Goal: Check status: Check status

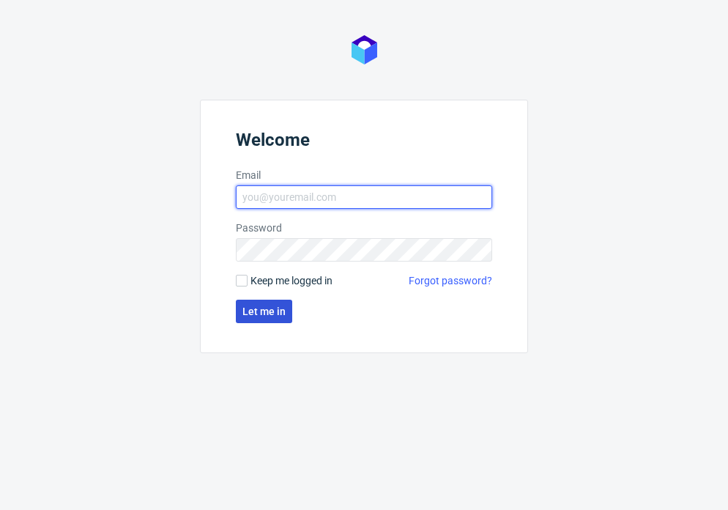
type input "sandra.beska@packhelp.com"
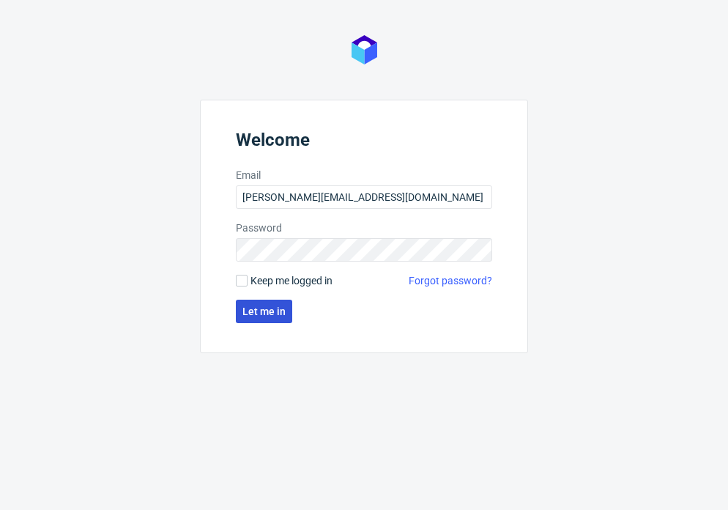
click at [264, 315] on span "Let me in" at bounding box center [263, 311] width 43 height 10
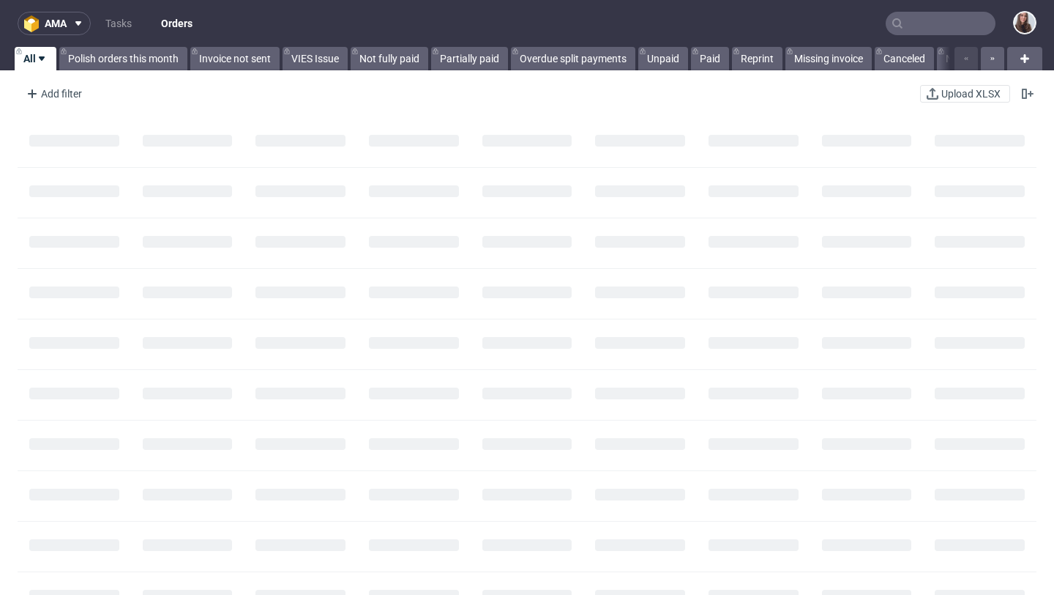
click at [943, 18] on input "text" at bounding box center [941, 23] width 110 height 23
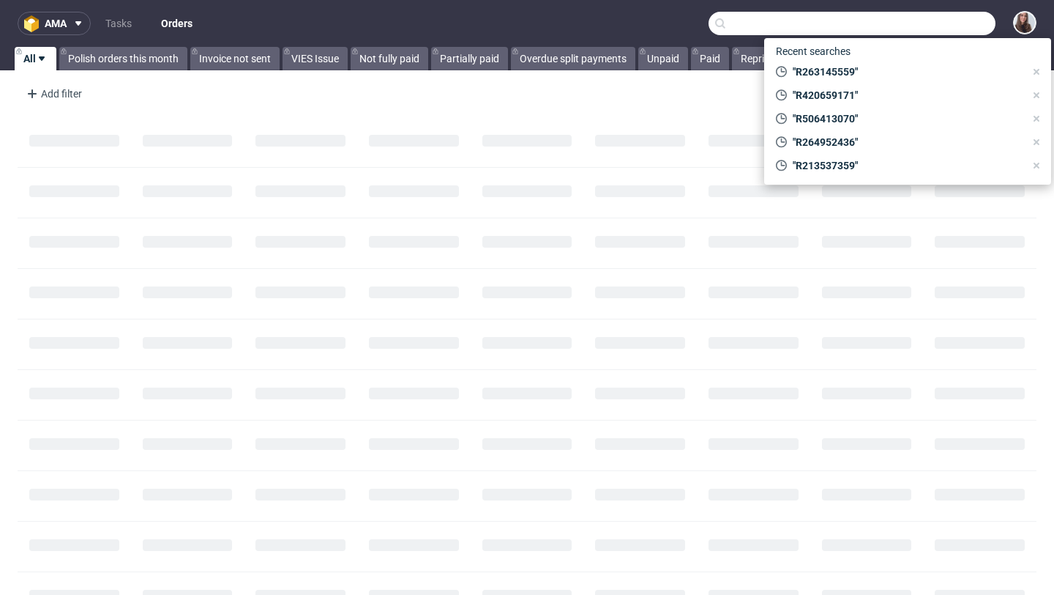
paste input "R566948721"
type input "R566948721"
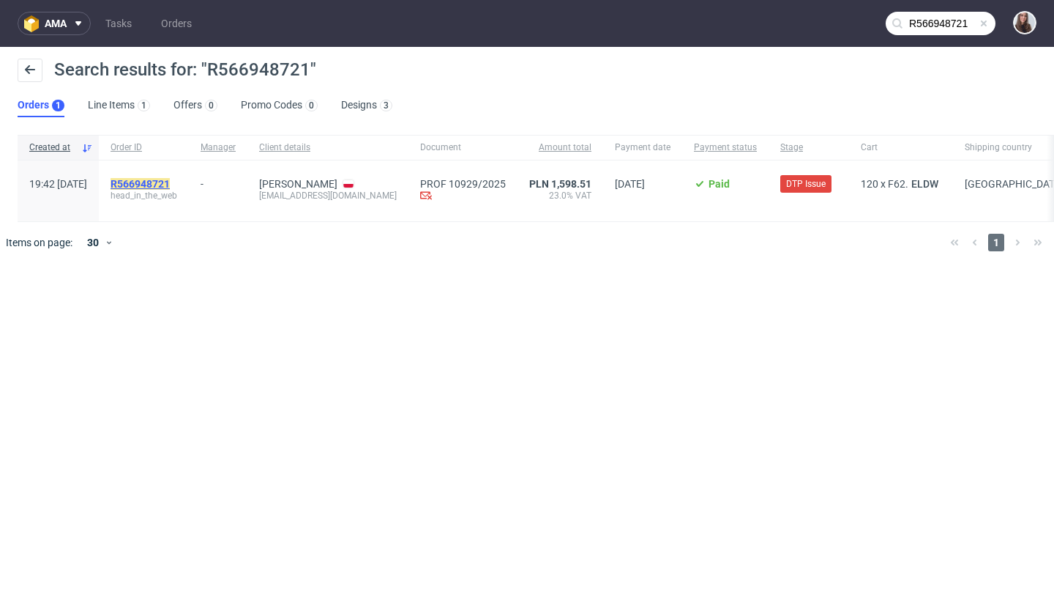
click at [170, 186] on mark "R566948721" at bounding box center [140, 184] width 59 height 12
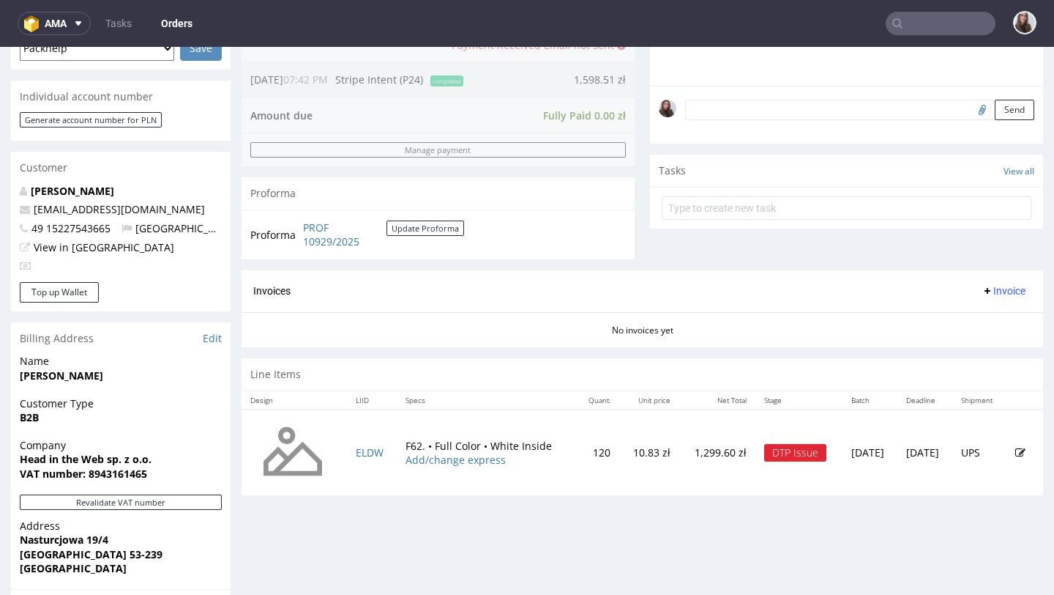
scroll to position [504, 0]
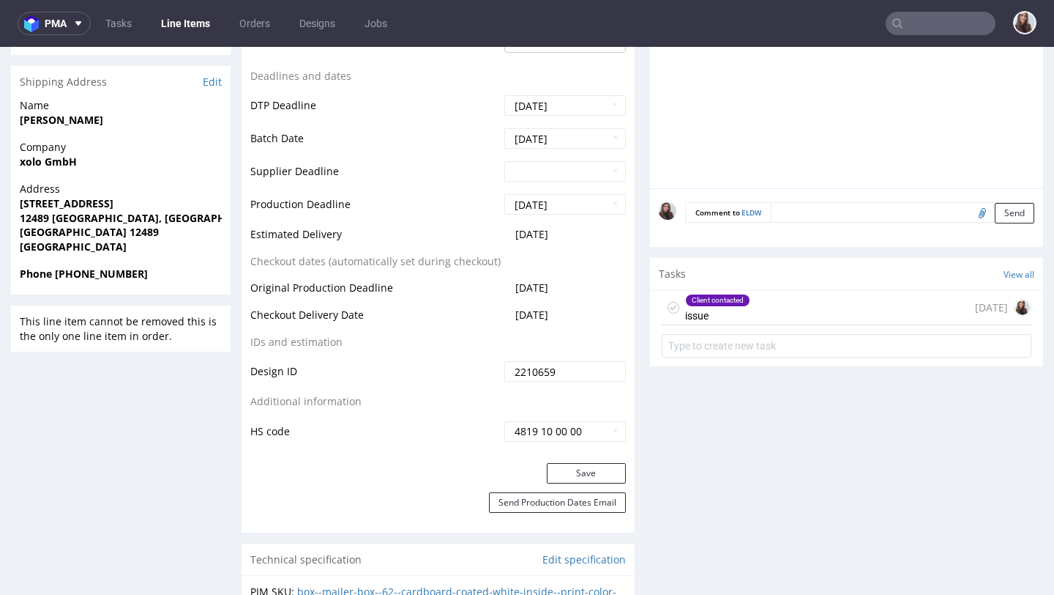
scroll to position [633, 0]
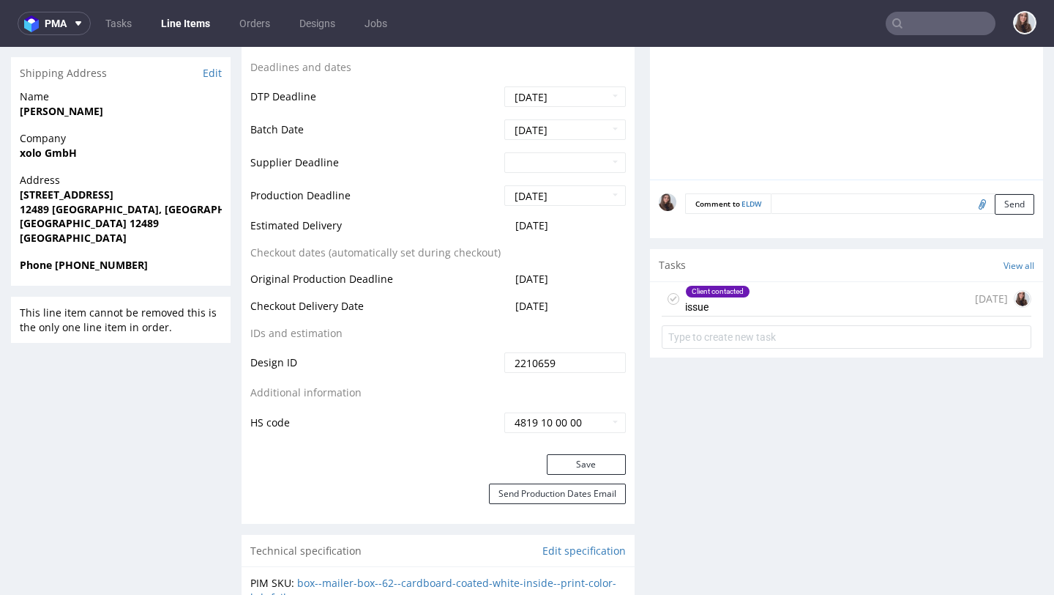
click at [733, 310] on div "Client contacted issue" at bounding box center [717, 299] width 65 height 34
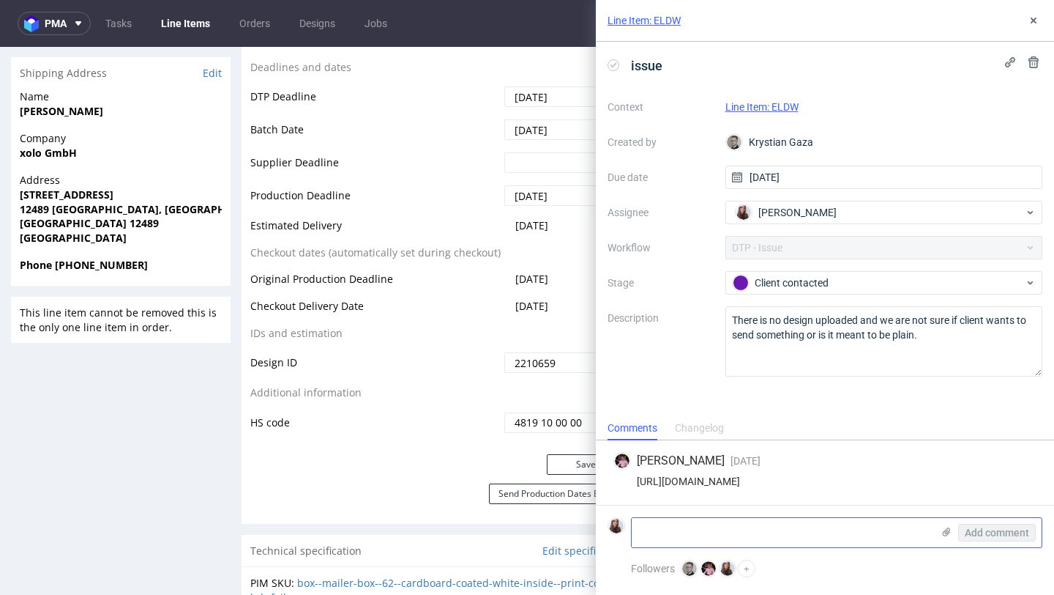
click at [688, 520] on textarea at bounding box center [782, 532] width 300 height 29
paste textarea "W załączniku projekt do zamówienia w kilku wersjach: box-print.ai - plik Illust…"
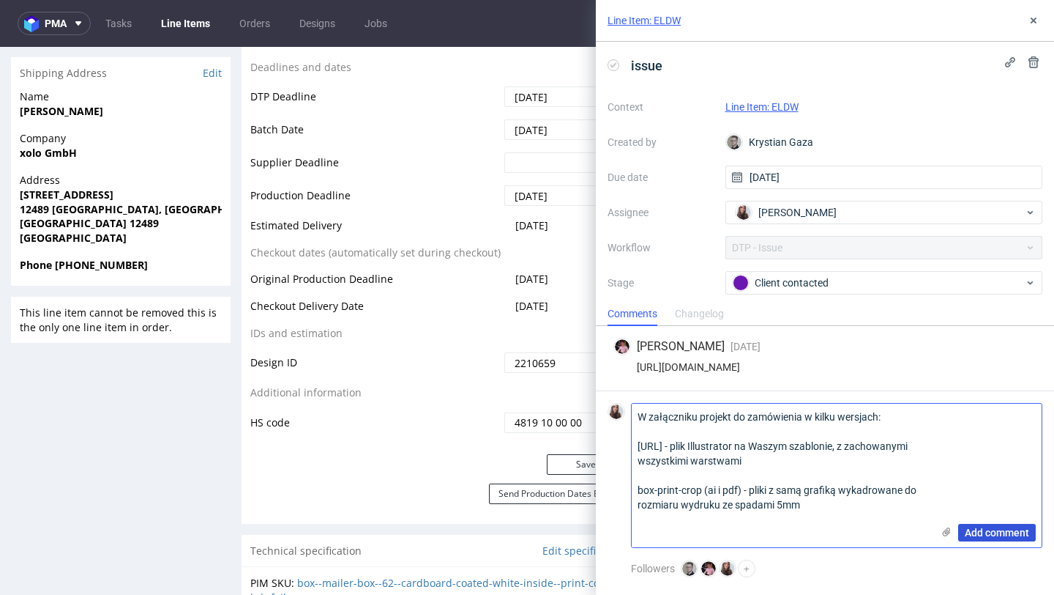
type textarea "W załączniku projekt do zamówienia w kilku wersjach: box-print.ai - plik Illust…"
click at [1001, 529] on span "Add comment" at bounding box center [997, 532] width 64 height 10
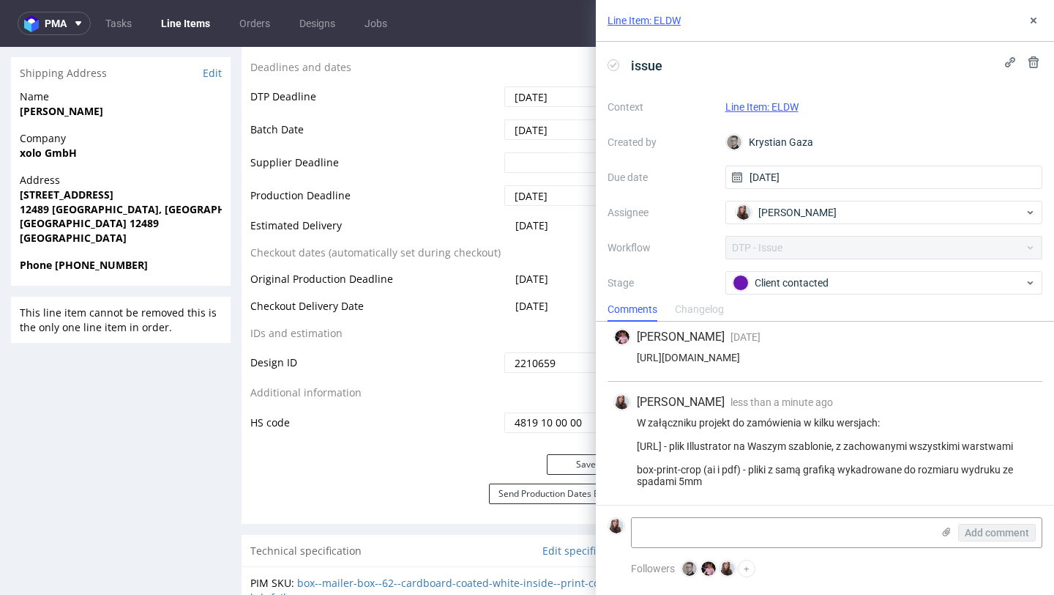
scroll to position [29, 0]
click at [943, 535] on icon at bounding box center [947, 532] width 12 height 12
click at [0, 0] on input "file" at bounding box center [0, 0] width 0 height 0
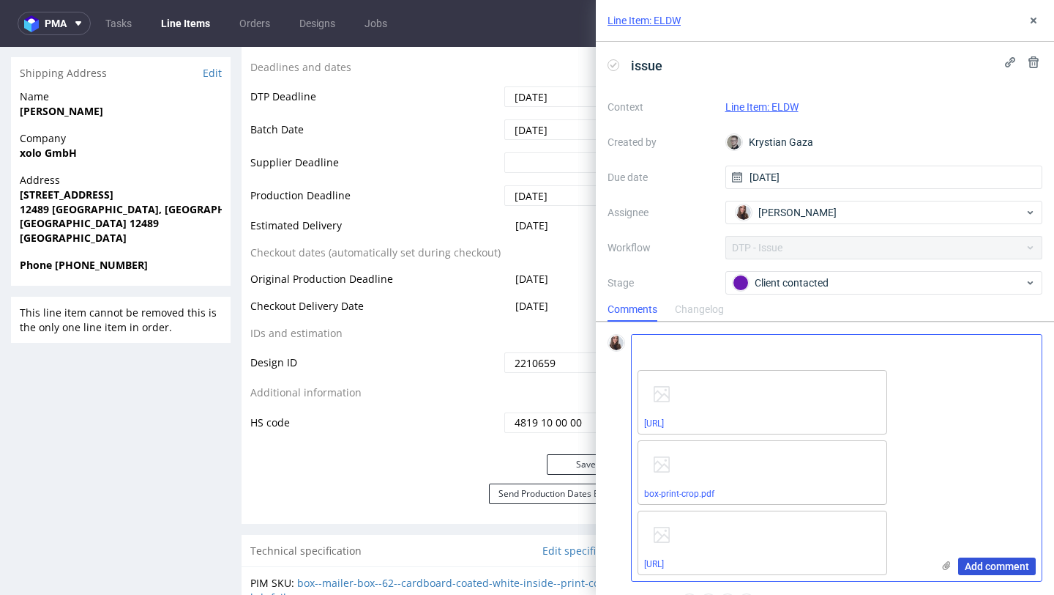
click at [995, 567] on span "Add comment" at bounding box center [997, 566] width 64 height 10
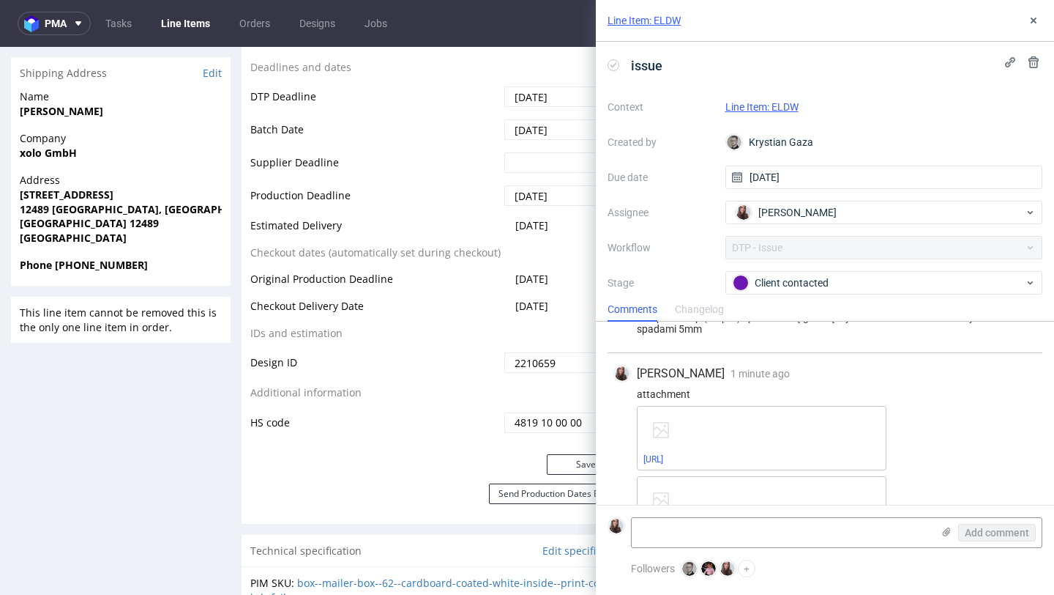
scroll to position [299, 0]
click at [778, 106] on link "Line Item: ELDW" at bounding box center [762, 107] width 73 height 12
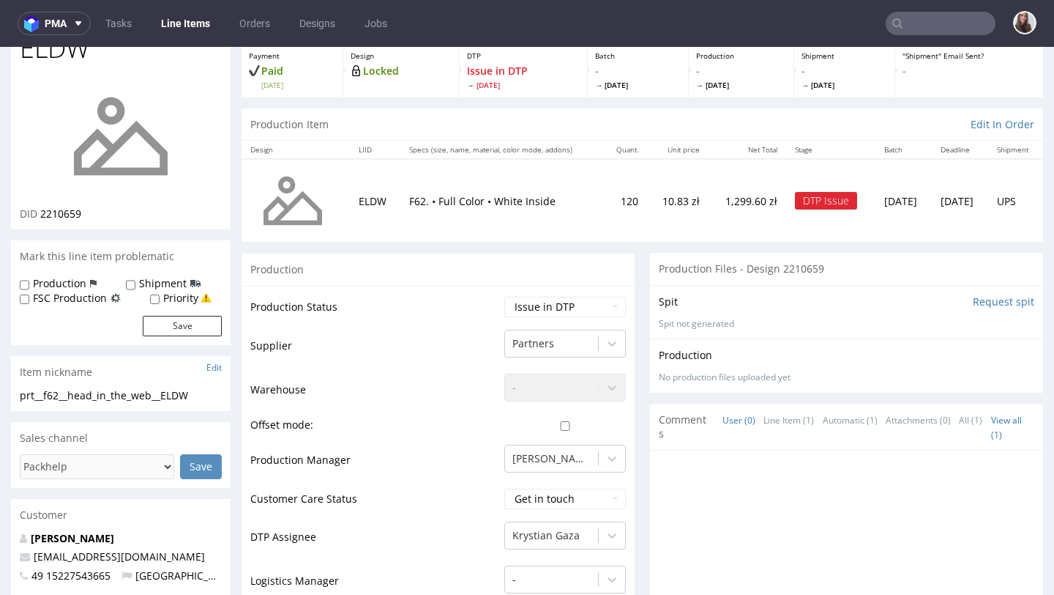
scroll to position [113, 0]
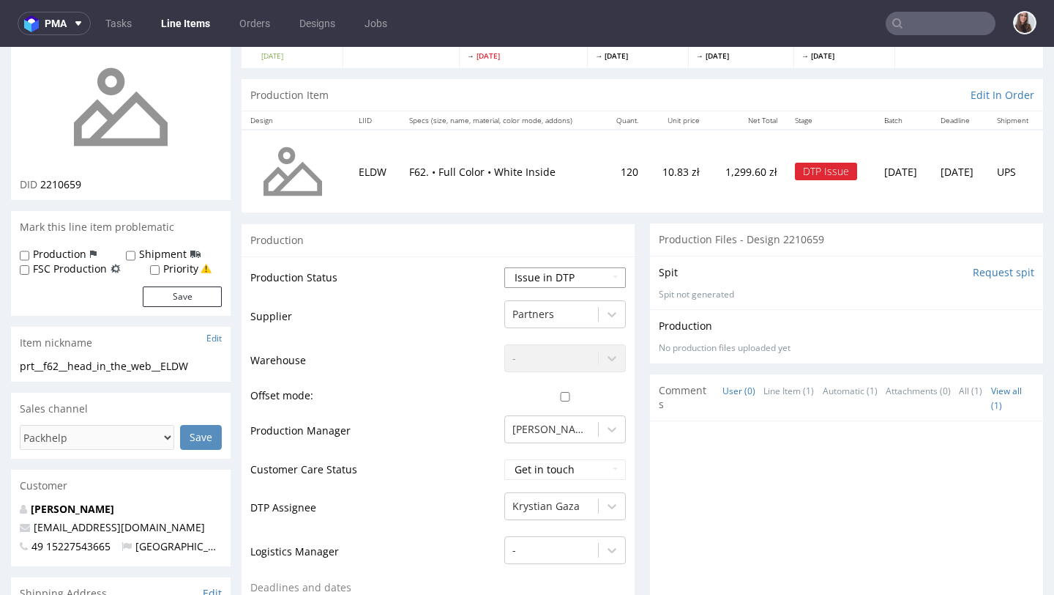
click at [508, 271] on select "Waiting for Artwork Waiting for Diecut Waiting for Mockup Waiting for DTP Waiti…" at bounding box center [566, 277] width 122 height 21
select select "back_for_dtp"
click at [505, 267] on select "Waiting for Artwork Waiting for Diecut Waiting for Mockup Waiting for DTP Waiti…" at bounding box center [566, 277] width 122 height 21
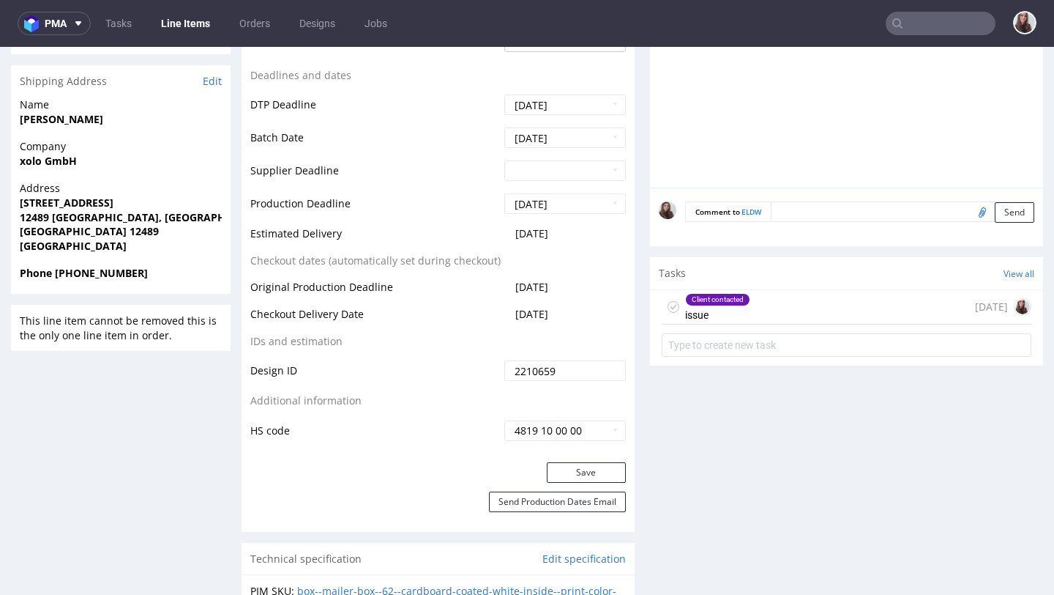
scroll to position [655, 0]
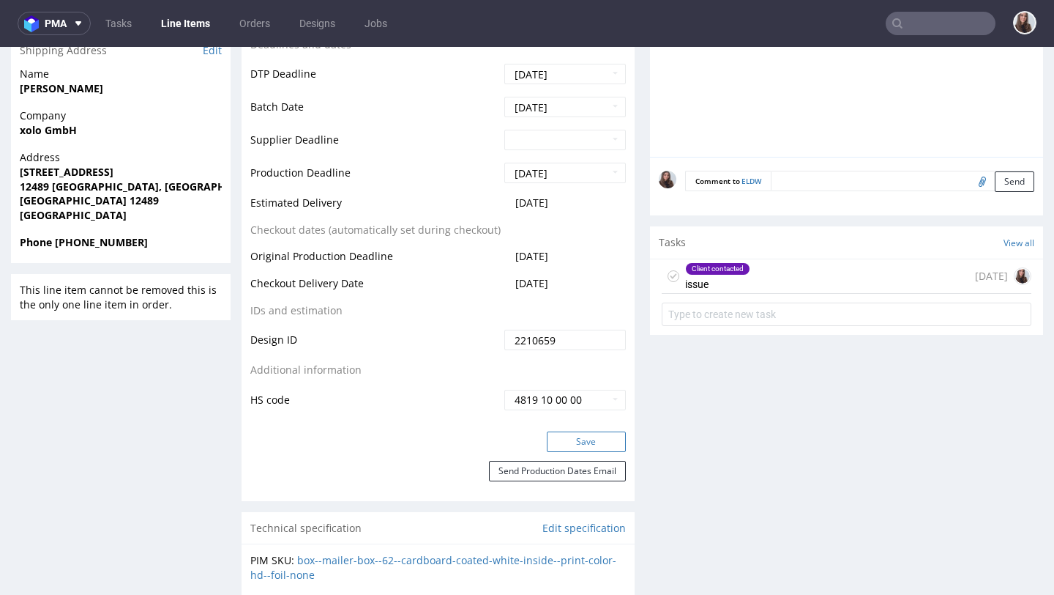
click at [581, 443] on button "Save" at bounding box center [586, 441] width 79 height 21
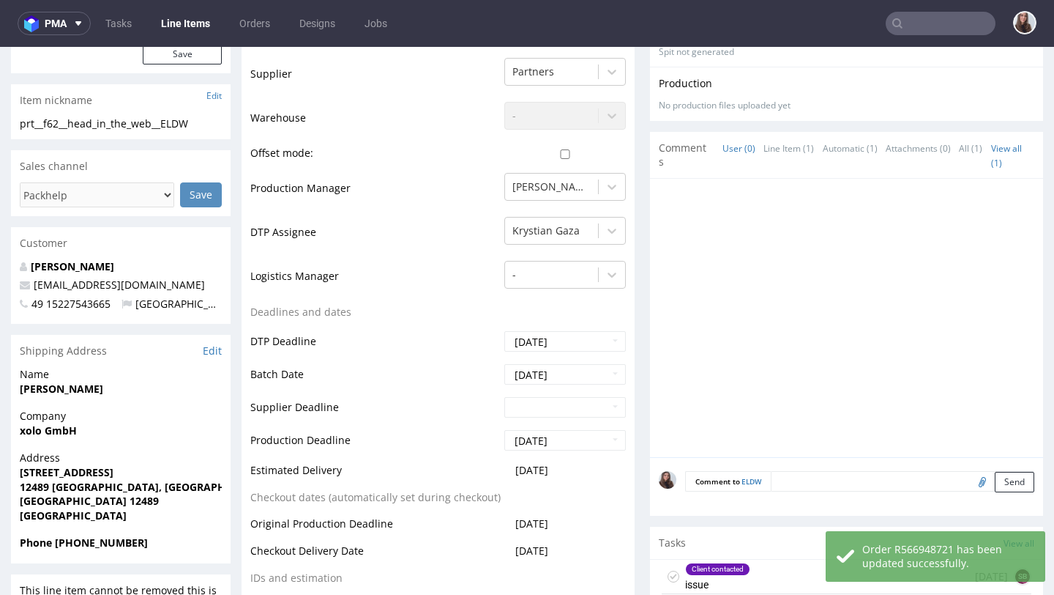
scroll to position [0, 0]
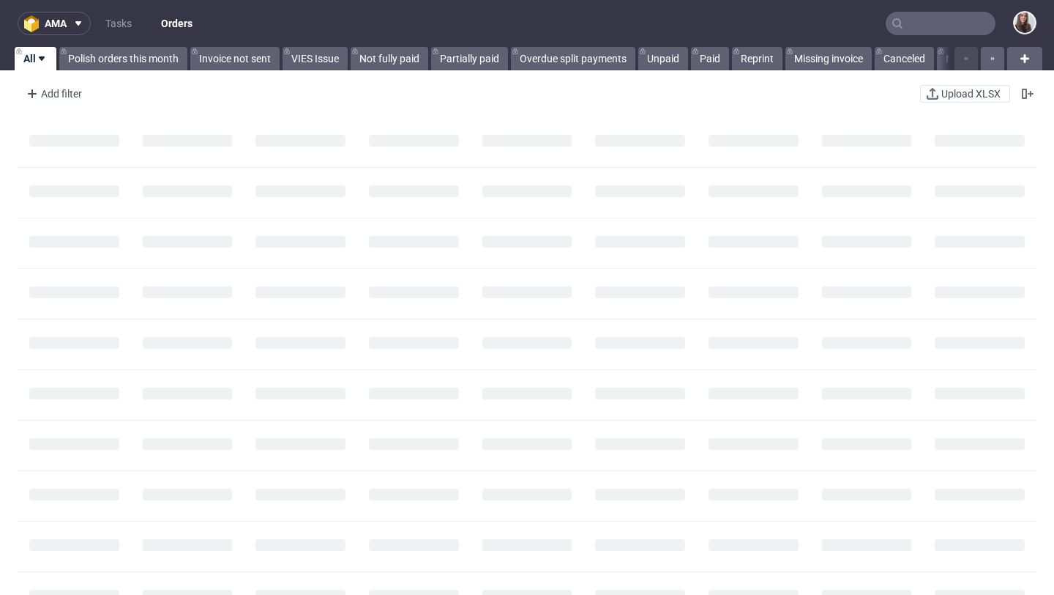
click at [923, 20] on input "text" at bounding box center [941, 23] width 110 height 23
paste input "R412894312"
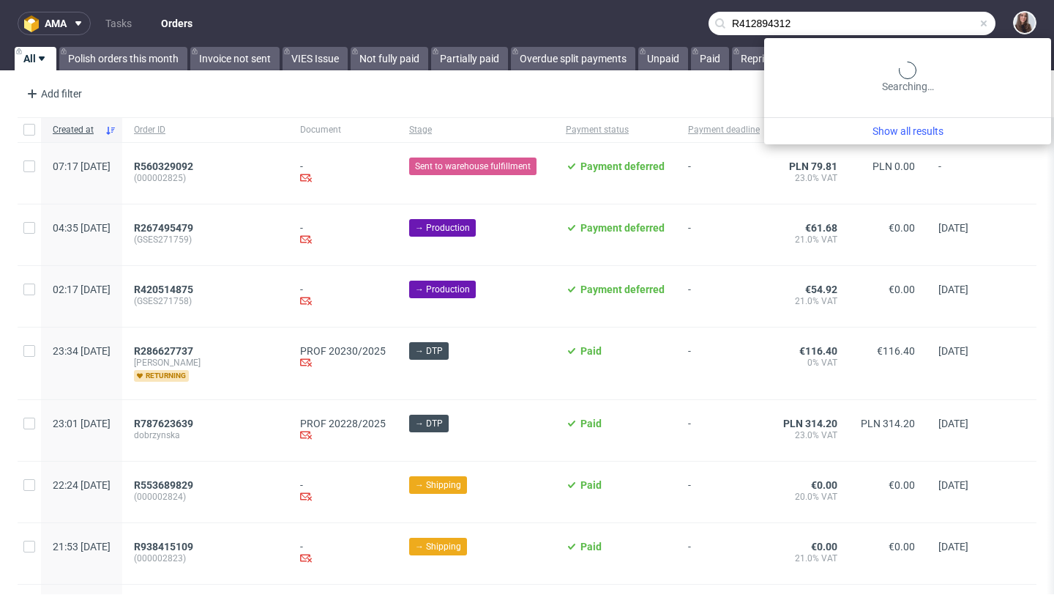
type input "R412894312"
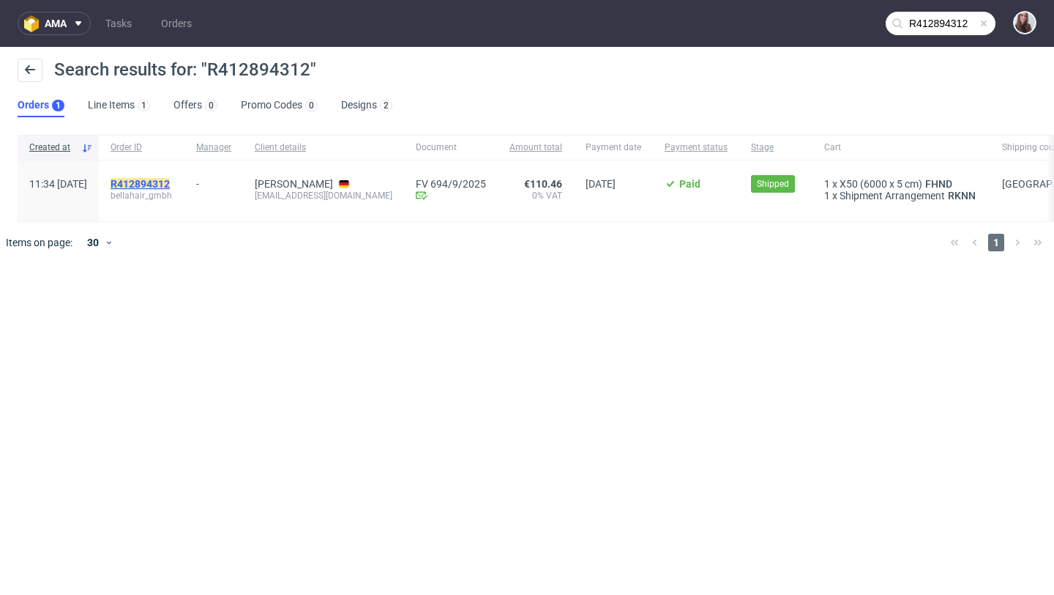
click at [170, 182] on mark "R412894312" at bounding box center [140, 184] width 59 height 12
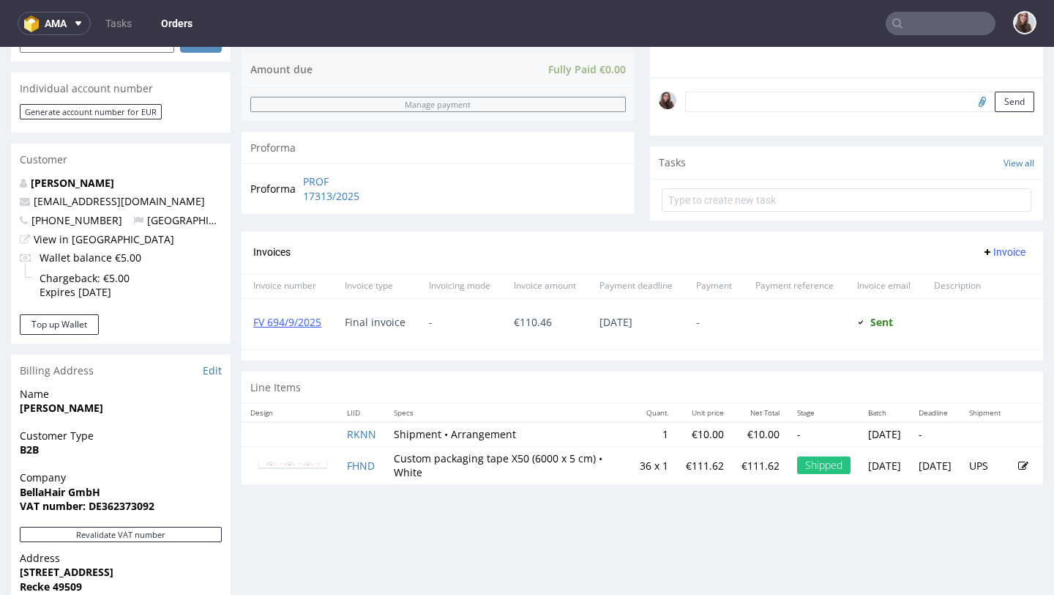
scroll to position [426, 0]
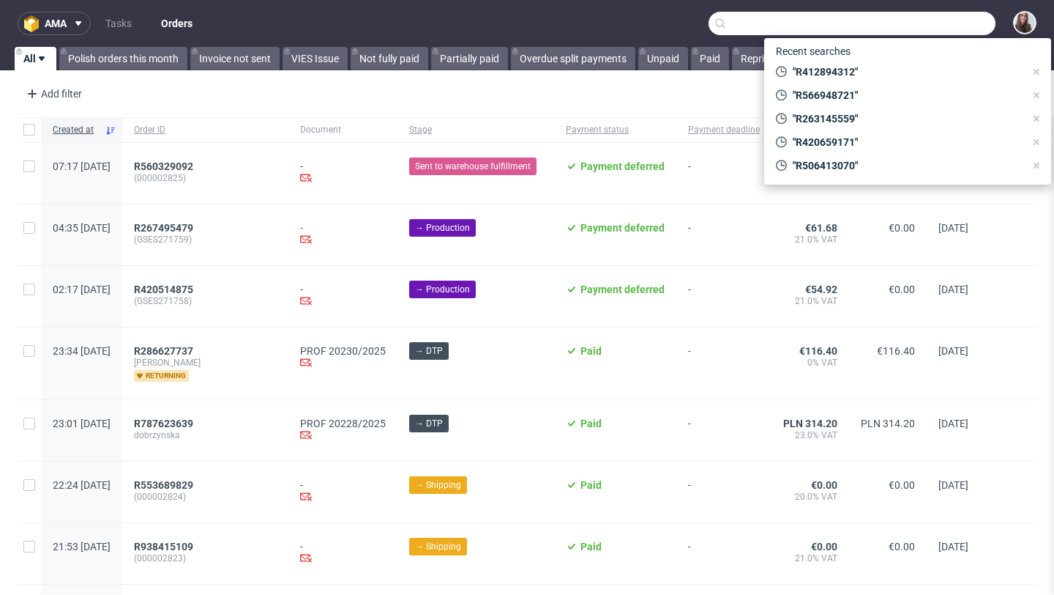
click at [914, 31] on input "text" at bounding box center [852, 23] width 287 height 23
paste input "R351994146"
type input "R351994146"
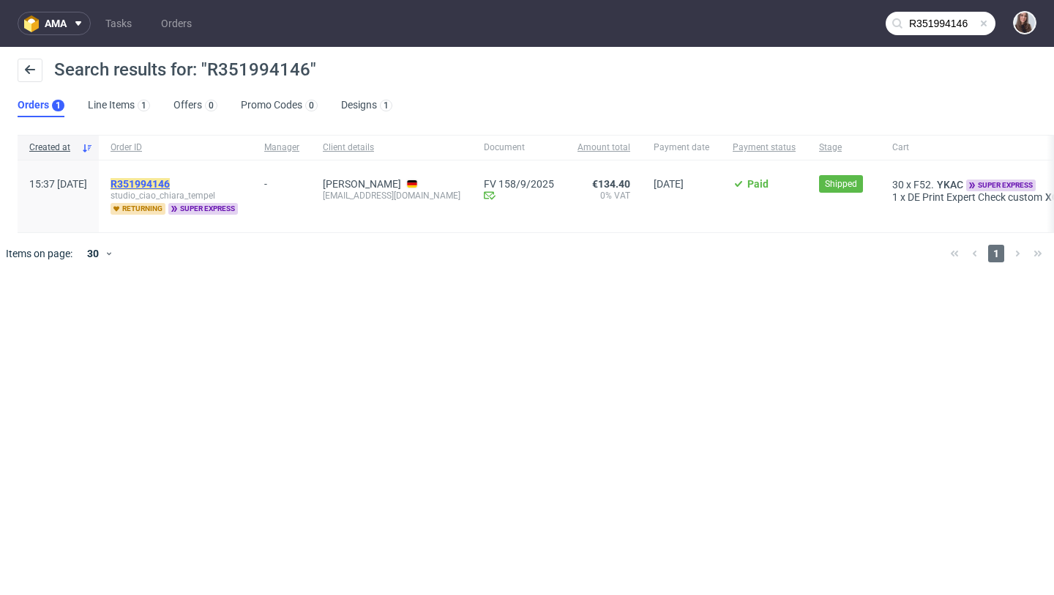
click at [170, 183] on mark "R351994146" at bounding box center [140, 184] width 59 height 12
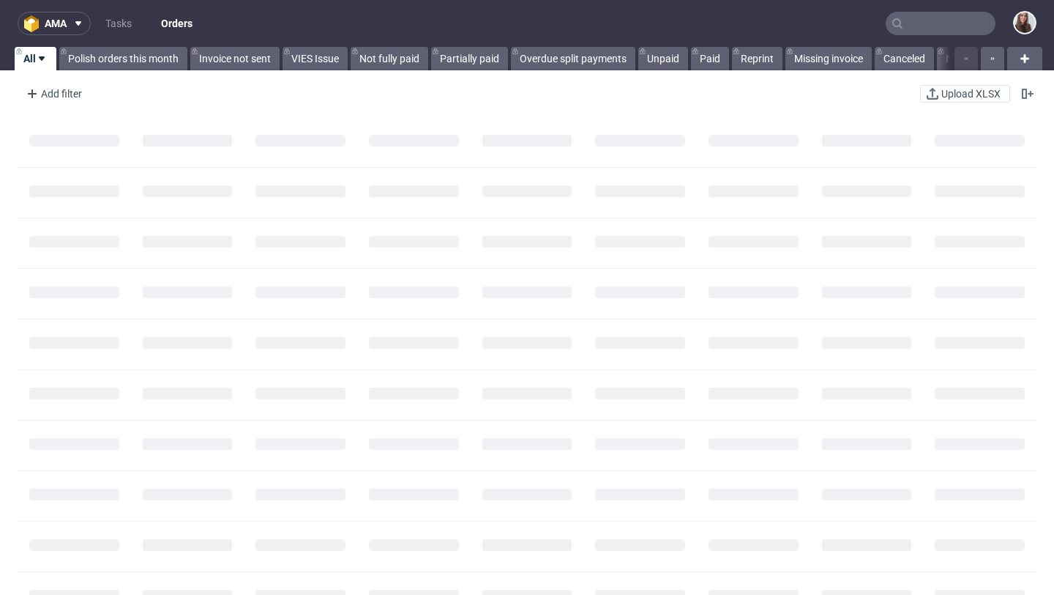
click at [937, 21] on input "text" at bounding box center [941, 23] width 110 height 23
paste input "R957361526"
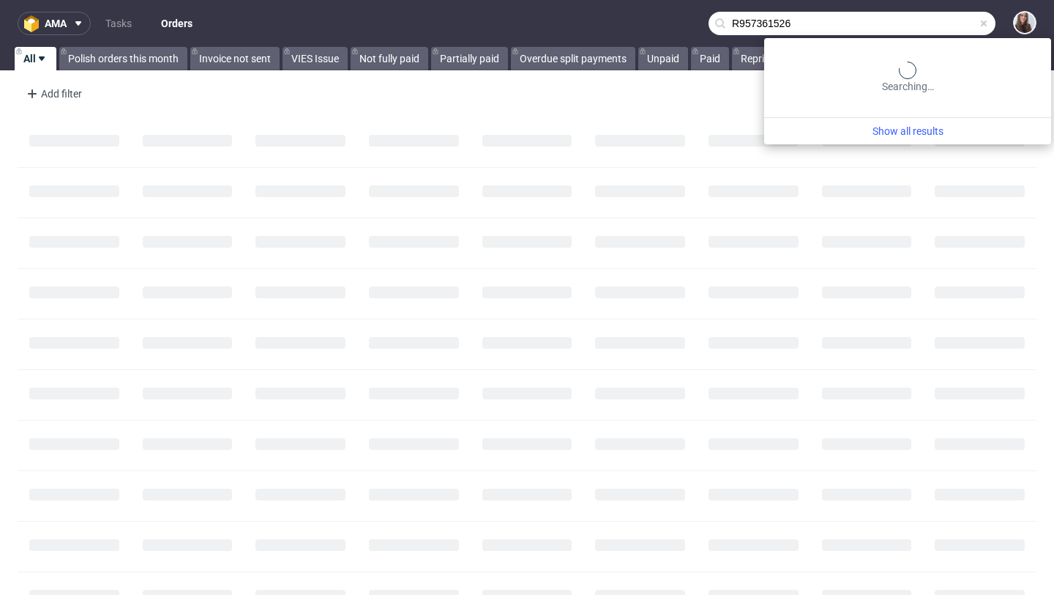
type input "R957361526"
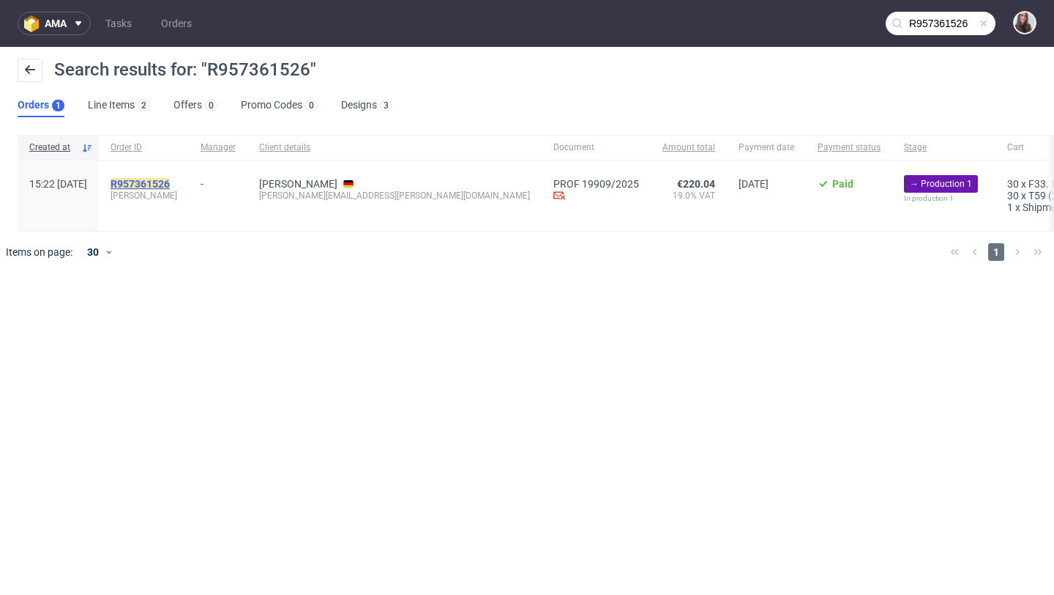
click at [170, 183] on mark "R957361526" at bounding box center [140, 184] width 59 height 12
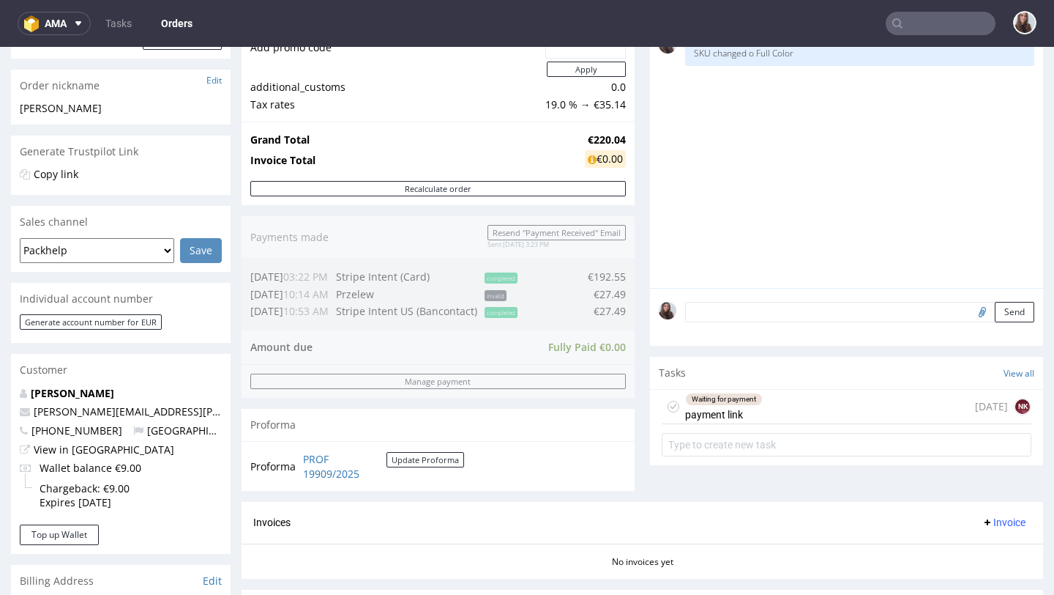
scroll to position [217, 0]
click at [760, 422] on div "Waiting for payment payment link 4 days ago NK" at bounding box center [847, 404] width 370 height 34
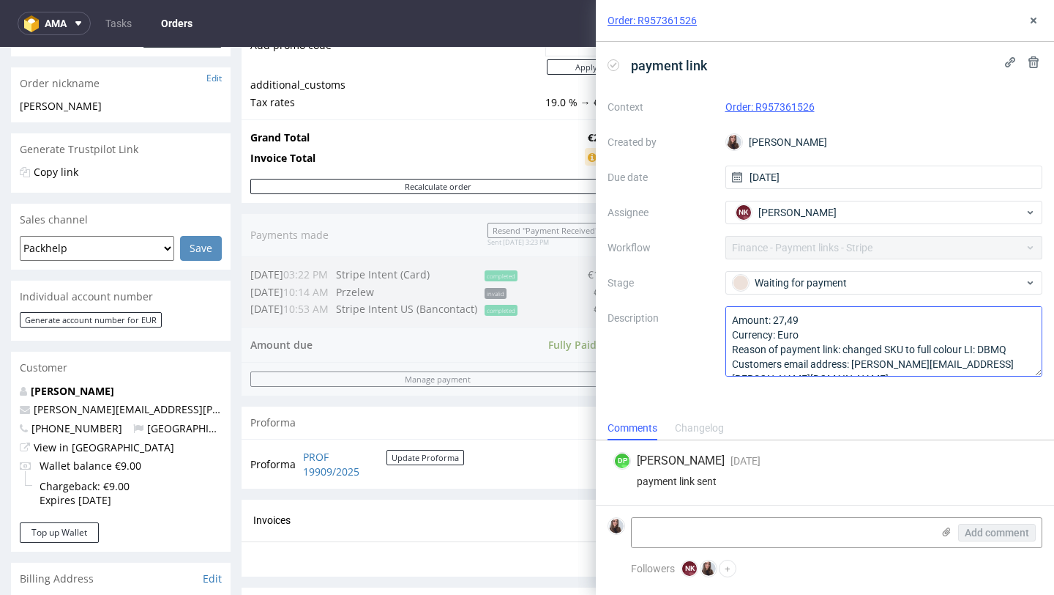
scroll to position [16, 0]
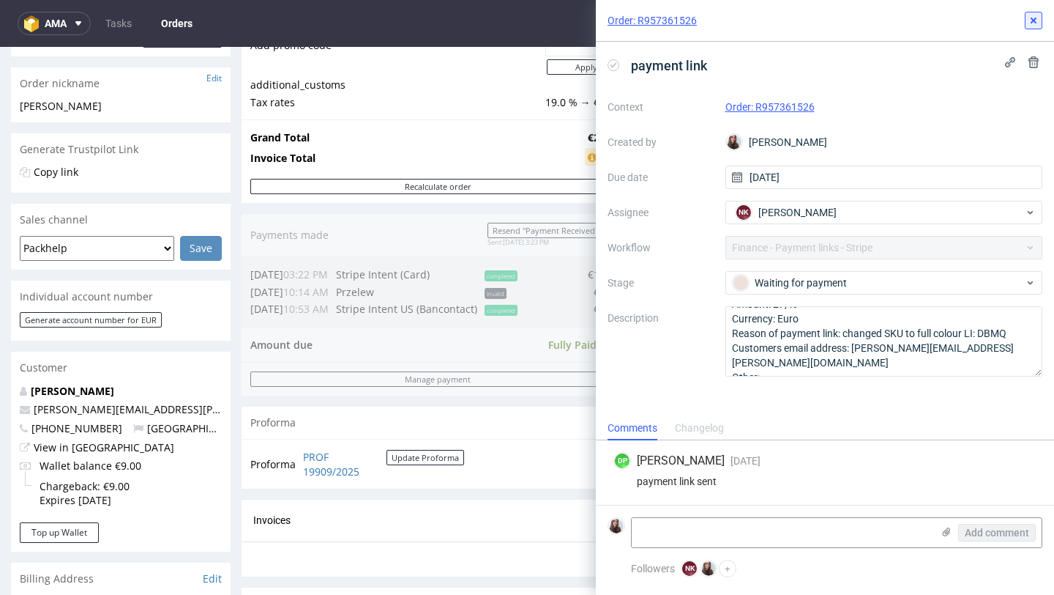
click at [1035, 18] on use at bounding box center [1034, 21] width 6 height 6
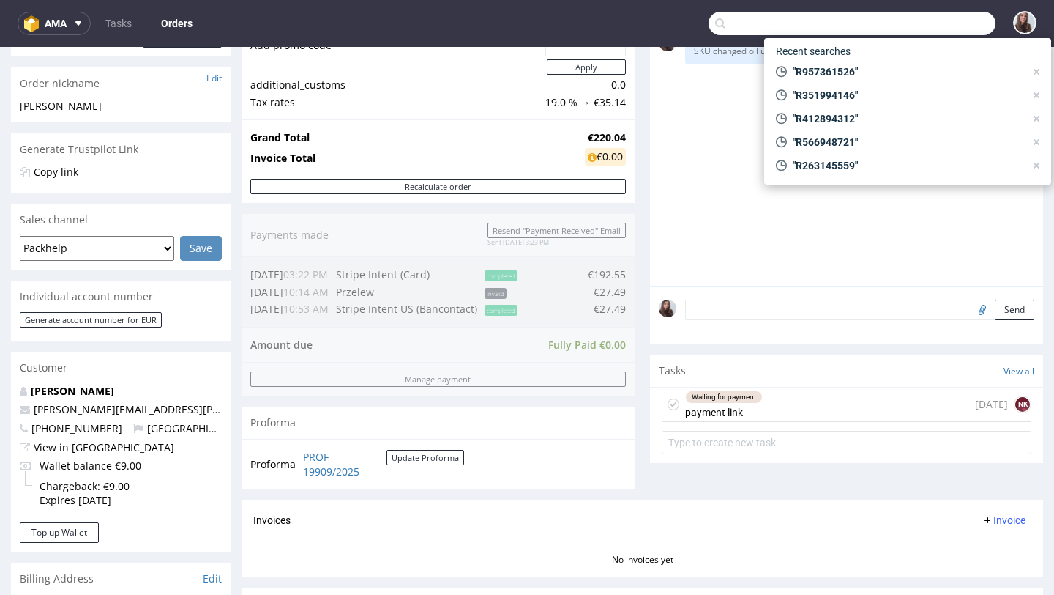
click at [929, 19] on input "text" at bounding box center [852, 23] width 287 height 23
paste input "R912929595"
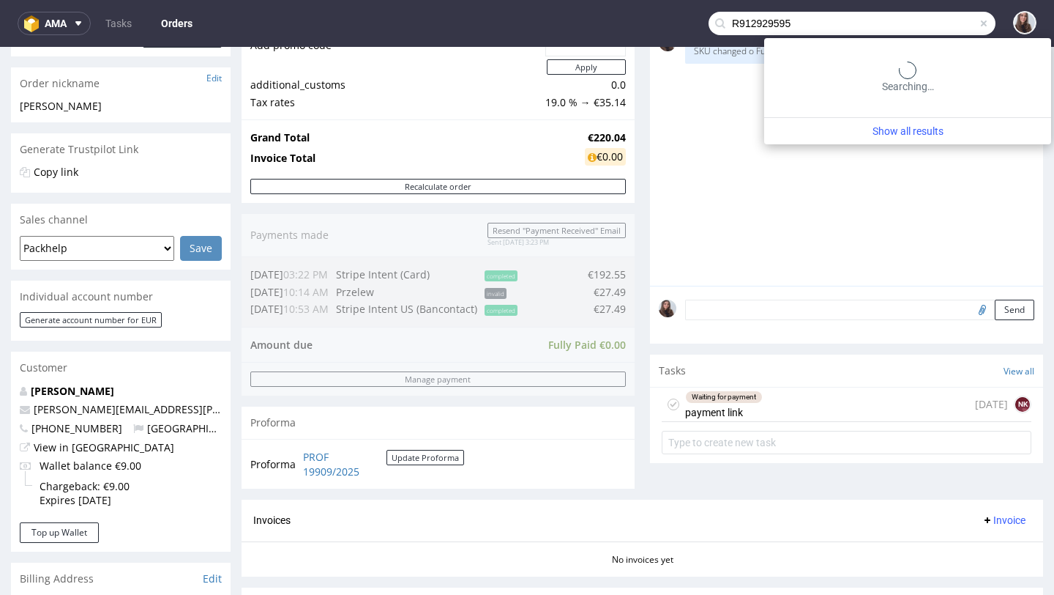
type input "R912929595"
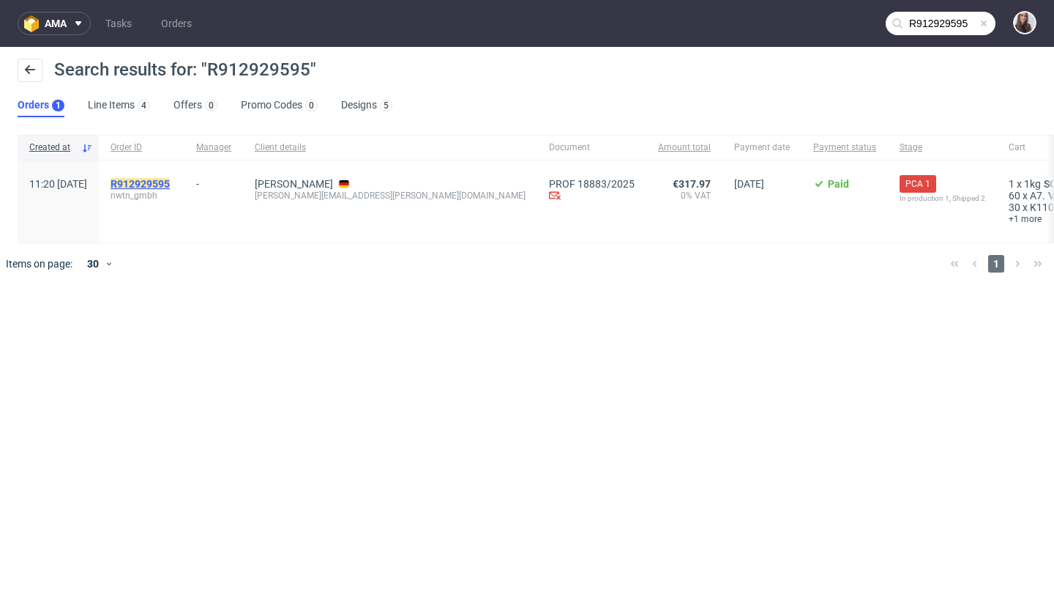
click at [170, 185] on mark "R912929595" at bounding box center [140, 184] width 59 height 12
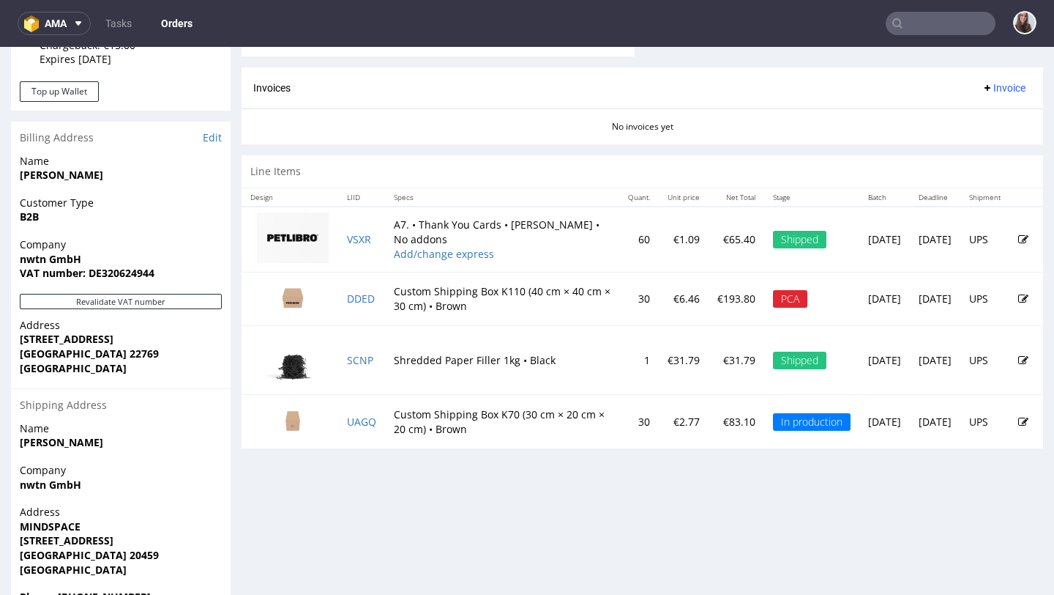
scroll to position [659, 0]
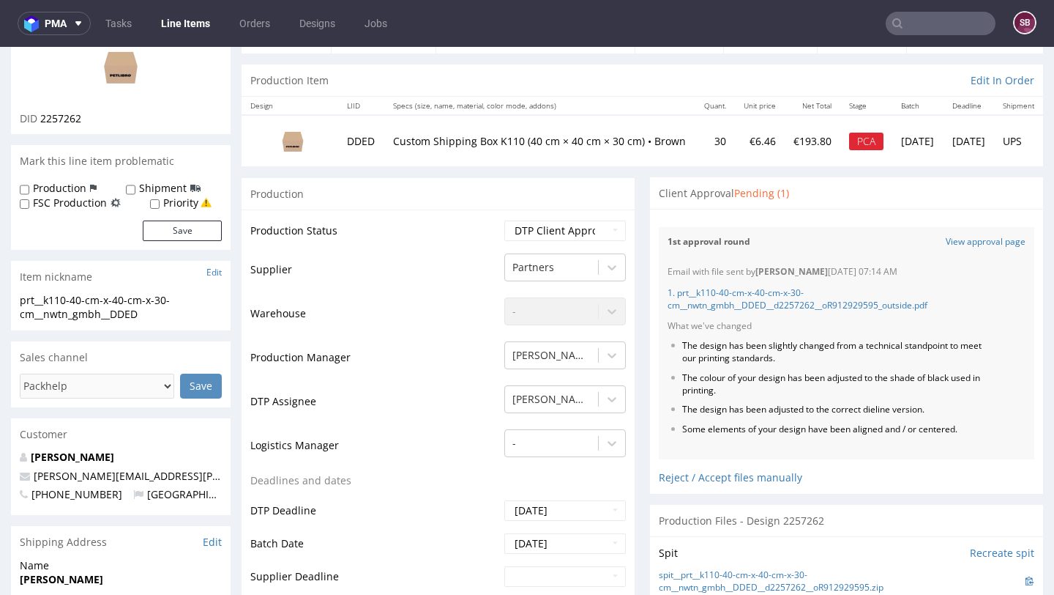
scroll to position [124, 0]
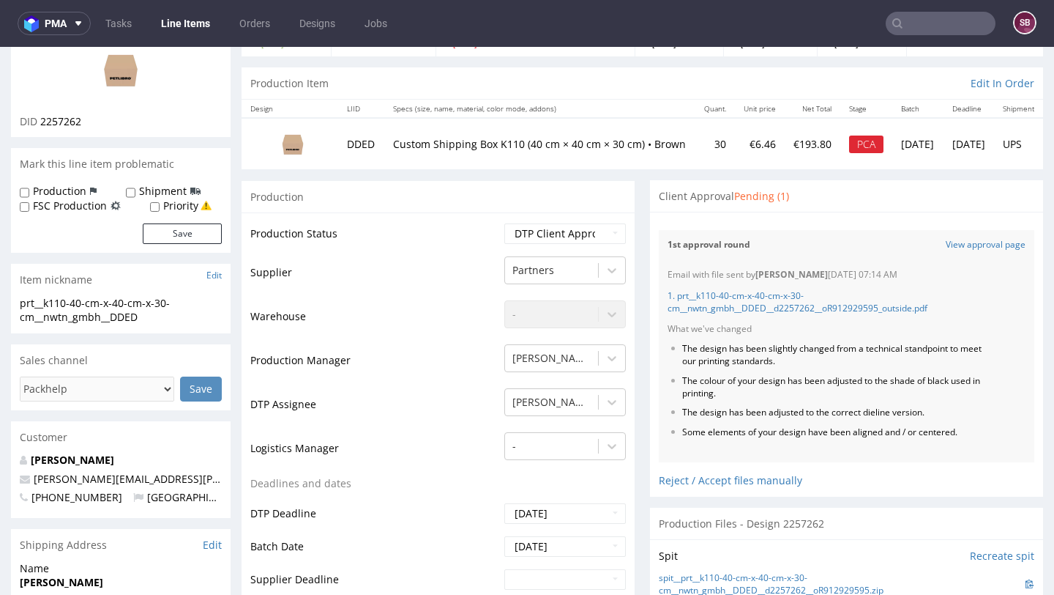
click at [910, 14] on input "text" at bounding box center [941, 23] width 110 height 23
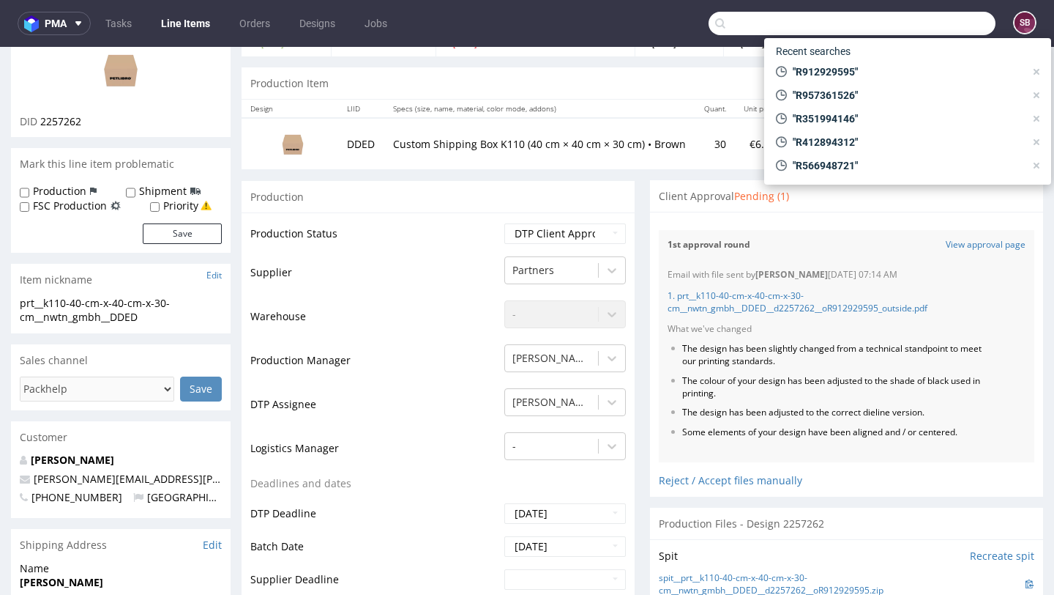
paste input "R137726399"
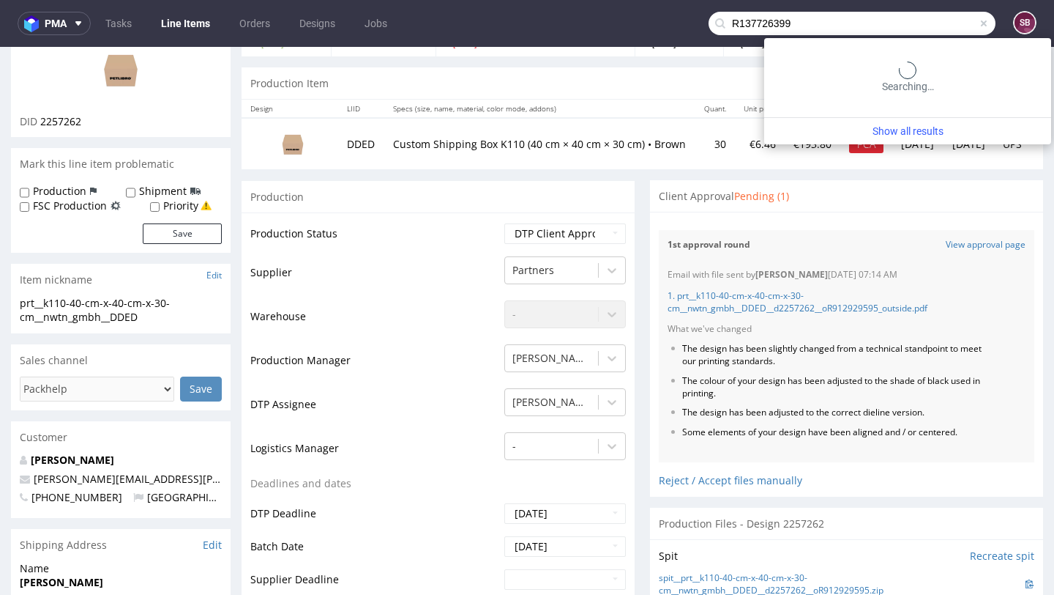
type input "R137726399"
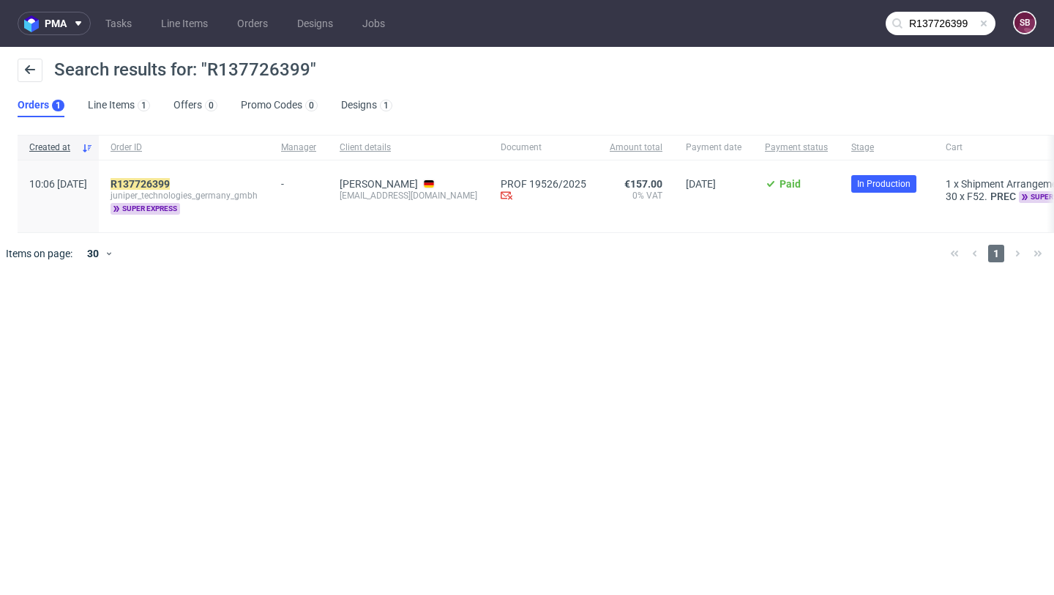
click at [187, 176] on div "R137726399 juniper_technologies_germany_gmbh super express" at bounding box center [184, 196] width 171 height 72
click at [170, 179] on mark "R137726399" at bounding box center [140, 184] width 59 height 12
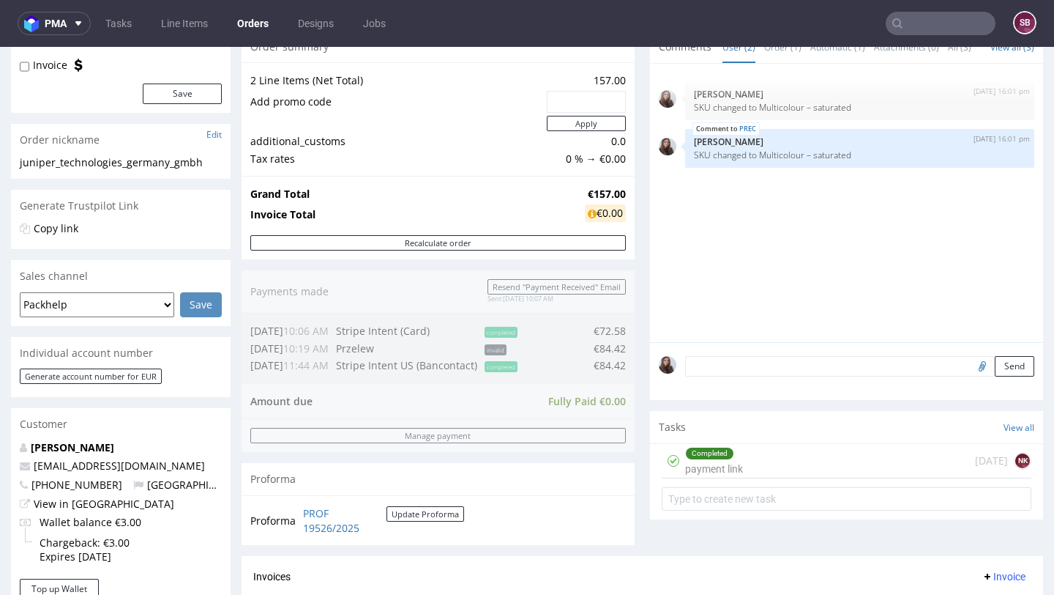
scroll to position [64, 0]
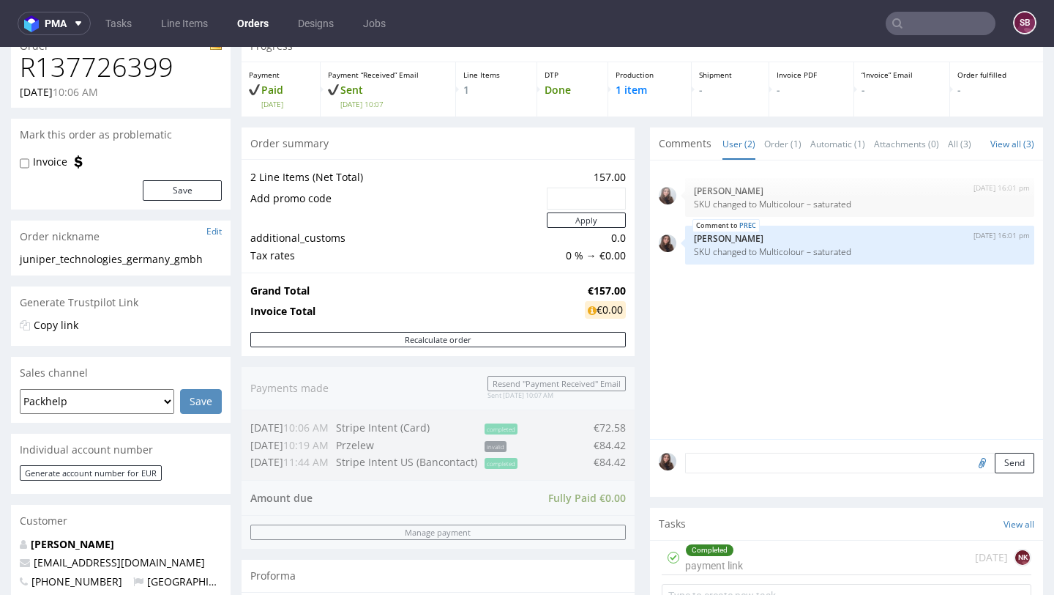
click at [924, 32] on input "text" at bounding box center [941, 23] width 110 height 23
paste input "R032126583"
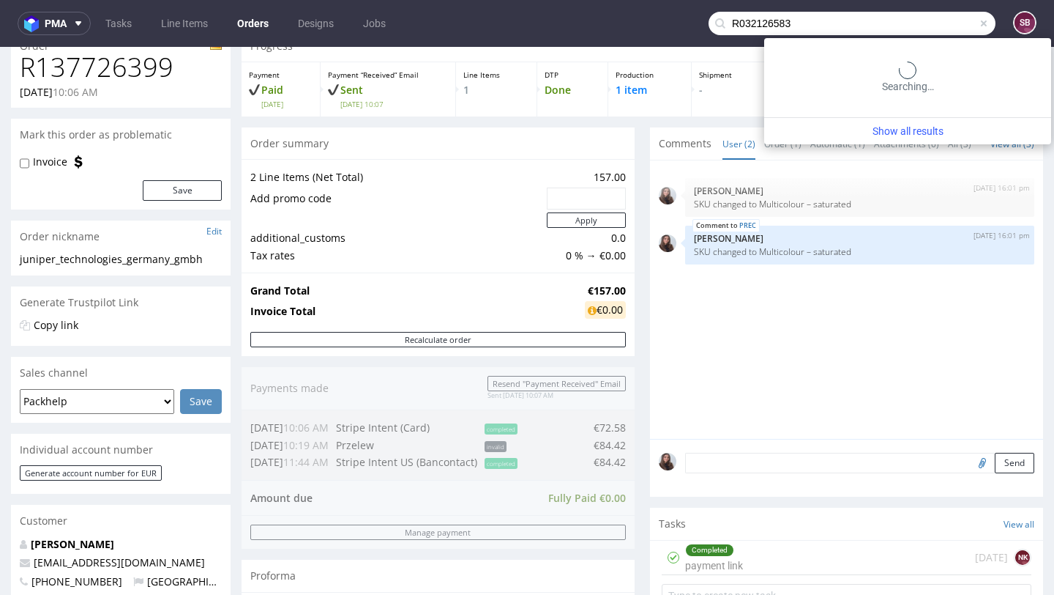
type input "R032126583"
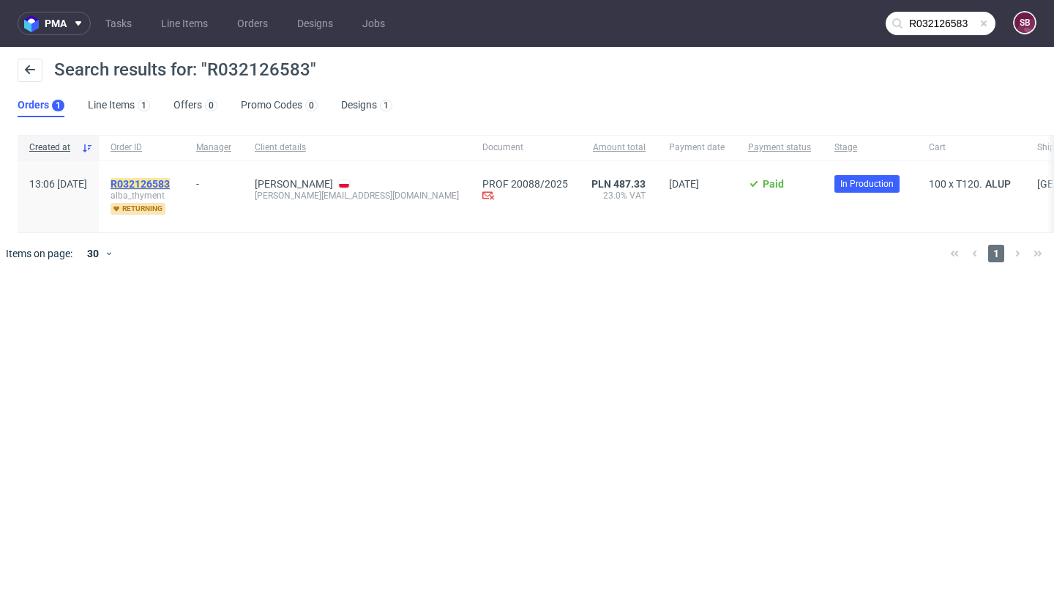
click at [170, 179] on mark "R032126583" at bounding box center [140, 184] width 59 height 12
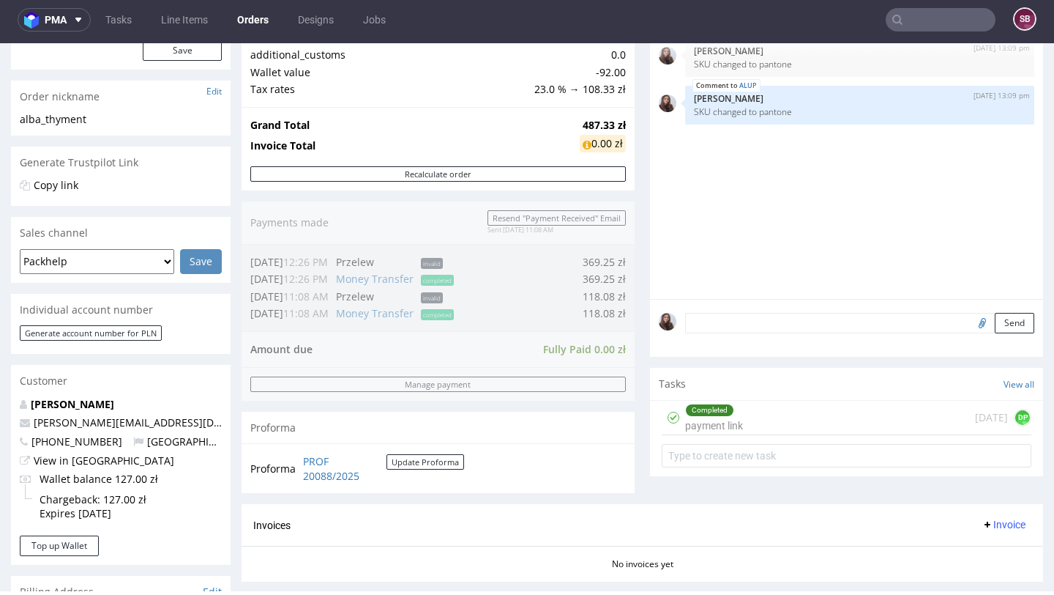
scroll to position [203, 0]
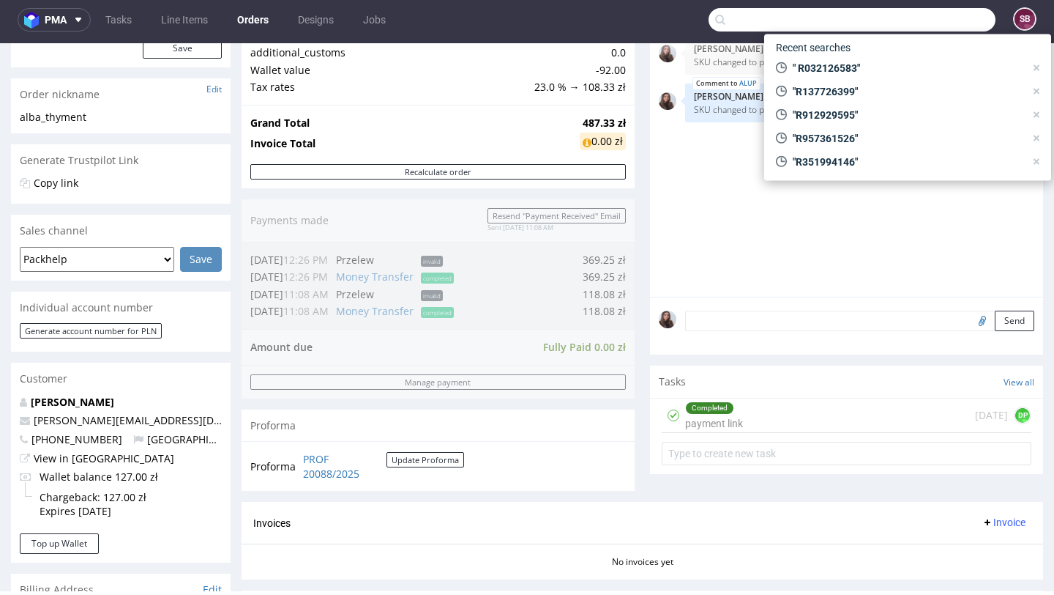
click at [912, 25] on input "text" at bounding box center [852, 19] width 287 height 23
paste input "R657005829"
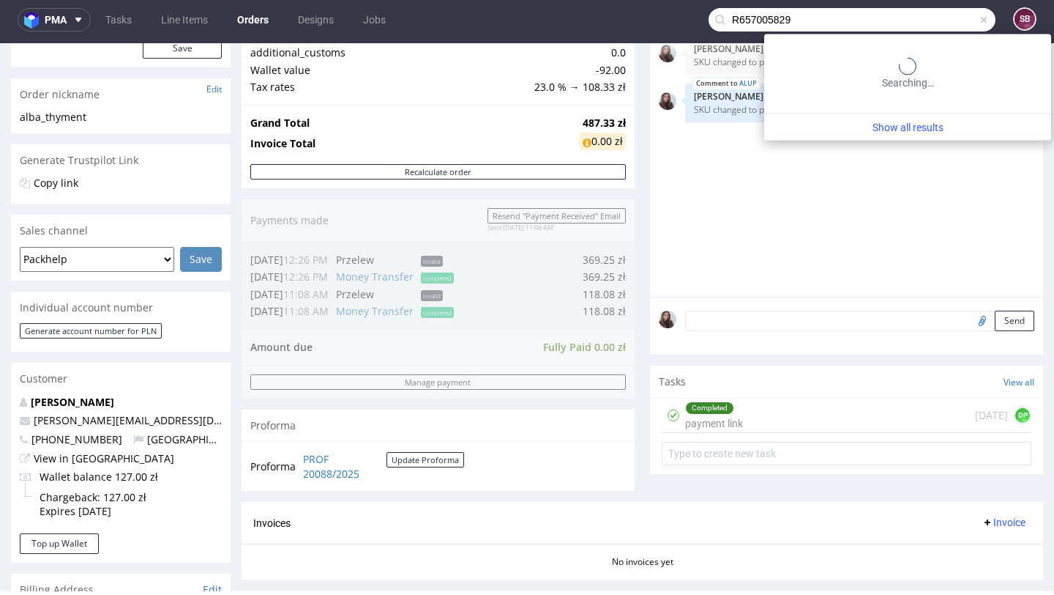
type input "R657005829"
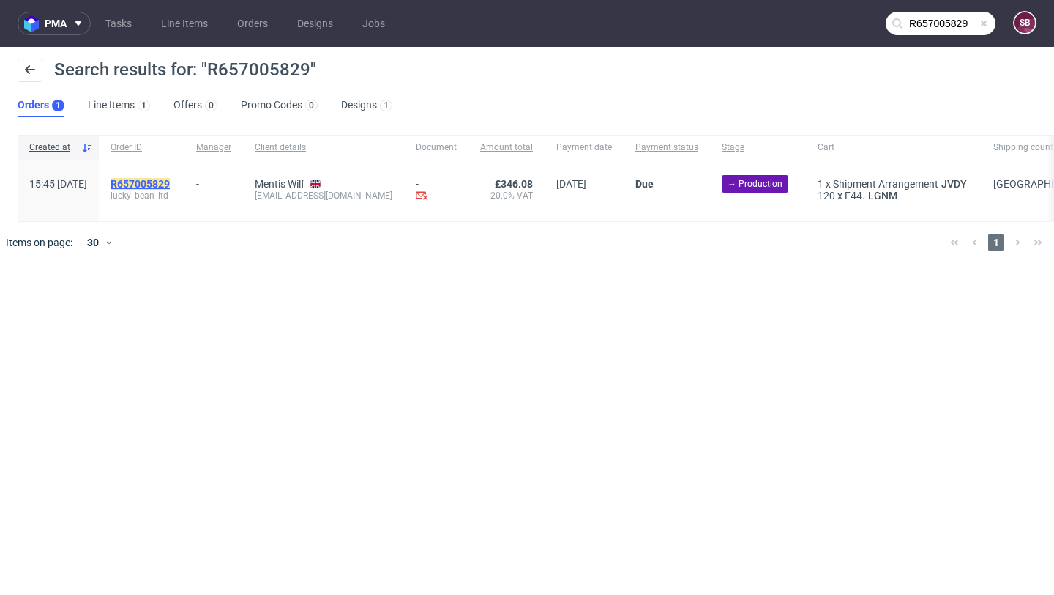
click at [170, 181] on mark "R657005829" at bounding box center [140, 184] width 59 height 12
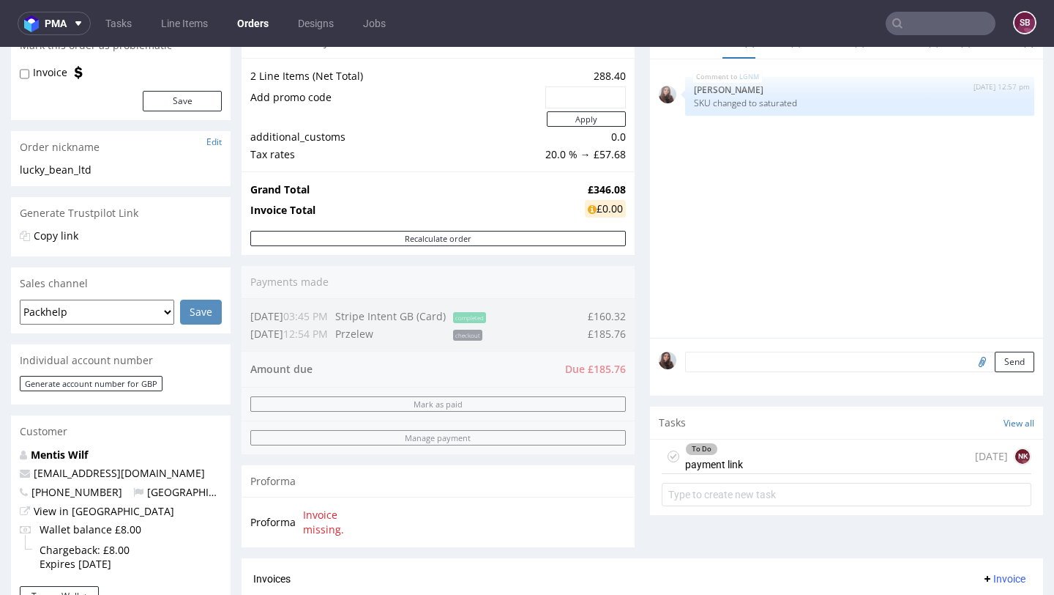
scroll to position [157, 0]
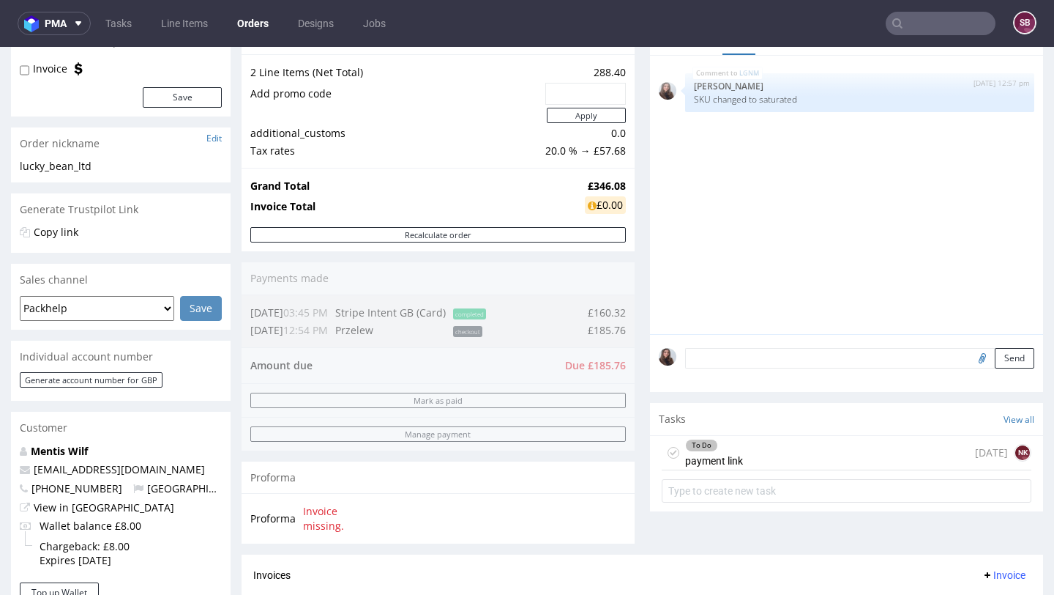
click at [807, 462] on div "To Do payment link 4 days ago NK" at bounding box center [847, 453] width 370 height 34
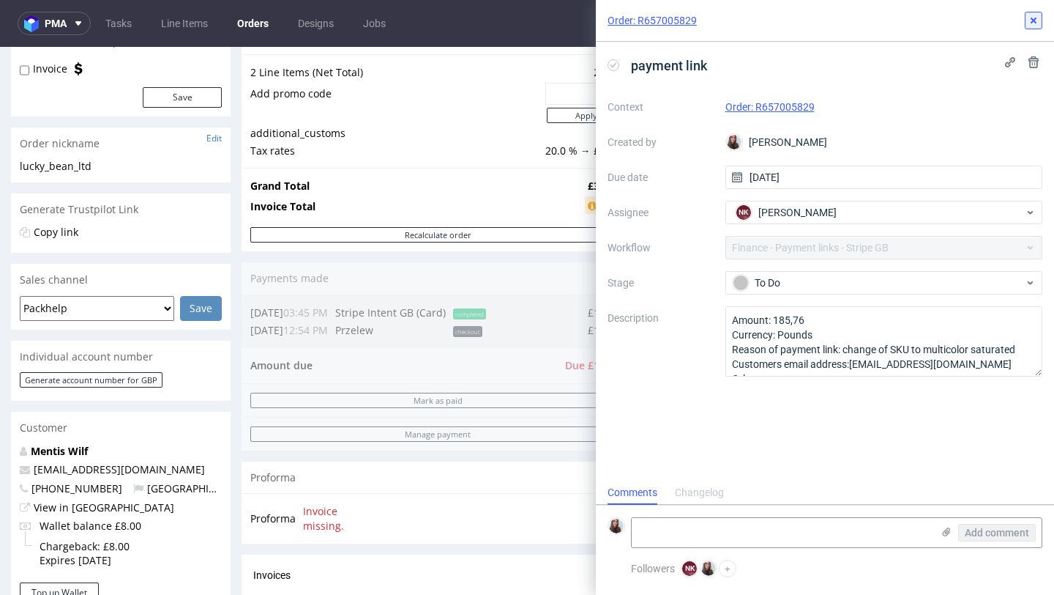
click at [1031, 21] on icon at bounding box center [1034, 21] width 12 height 12
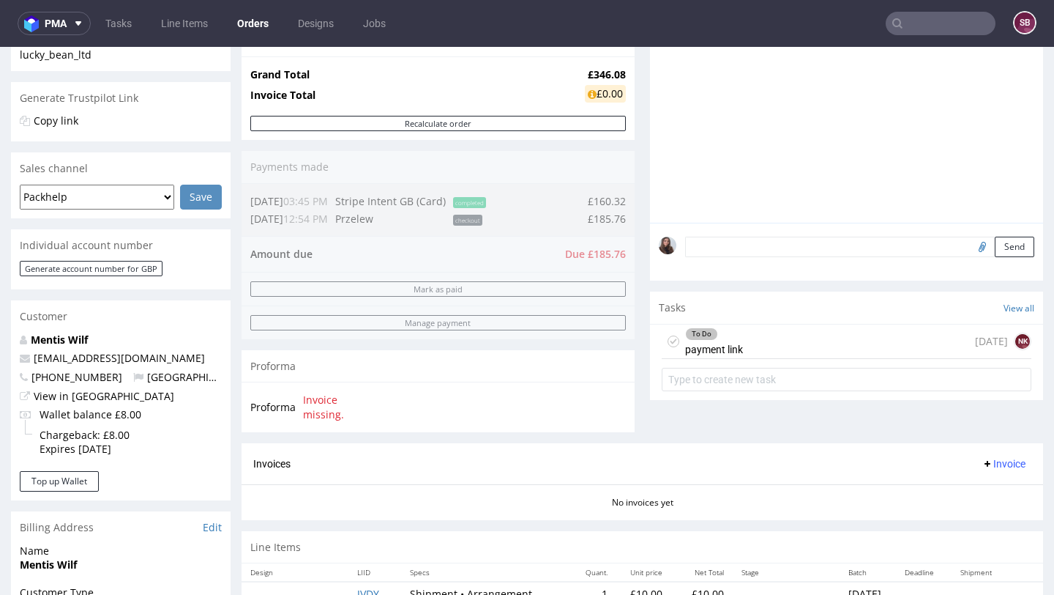
scroll to position [272, 0]
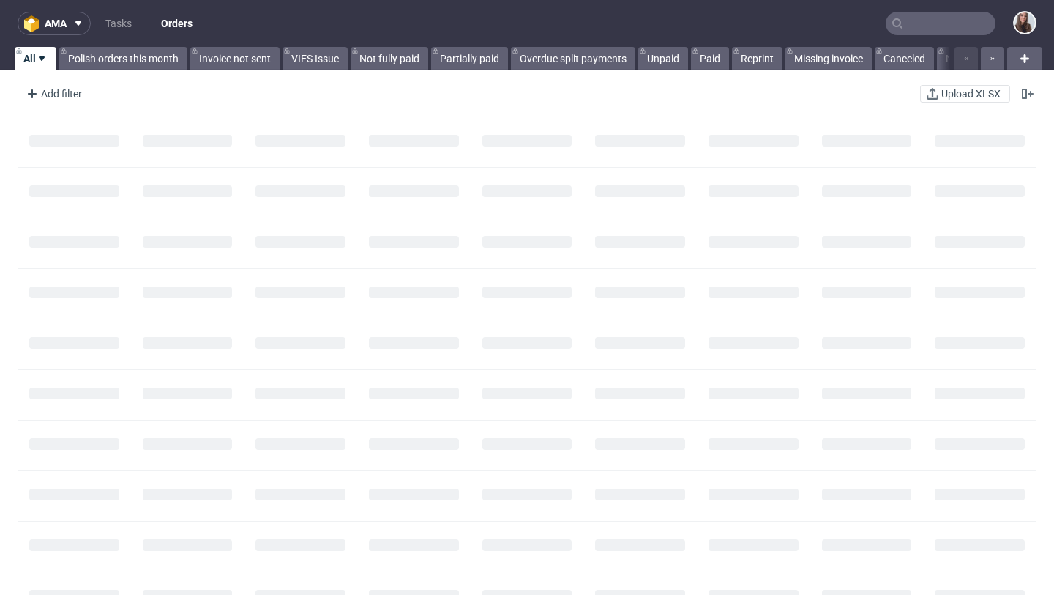
click at [899, 18] on input "text" at bounding box center [941, 23] width 110 height 23
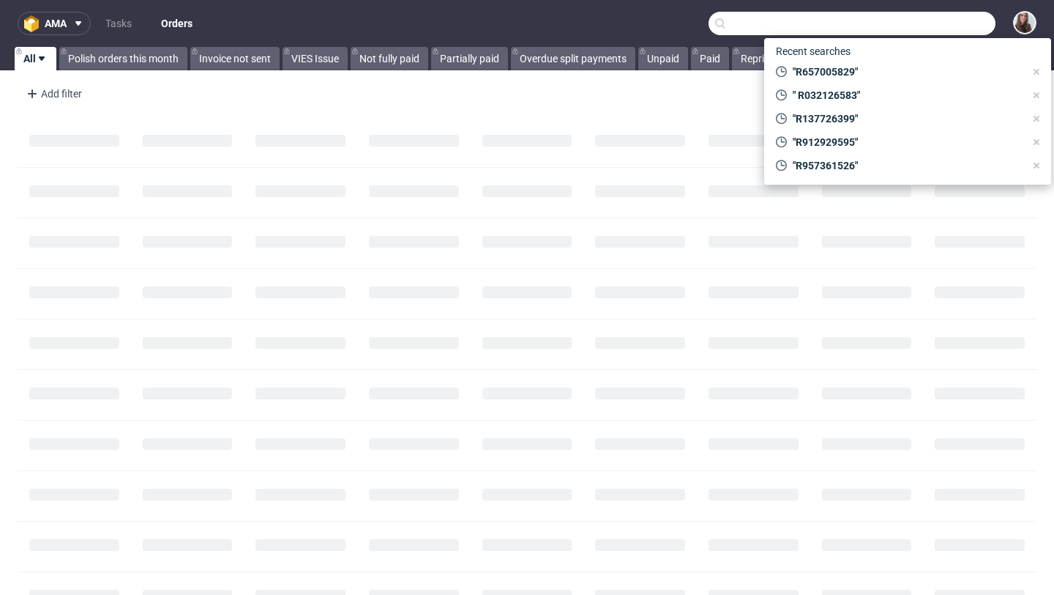
paste input "R932942808"
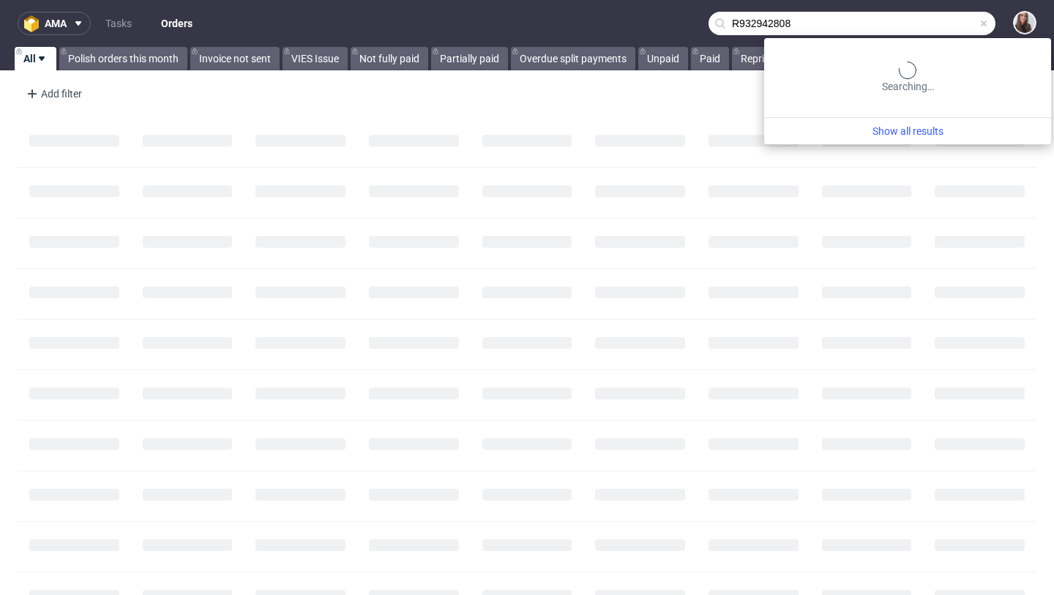
type input "R932942808"
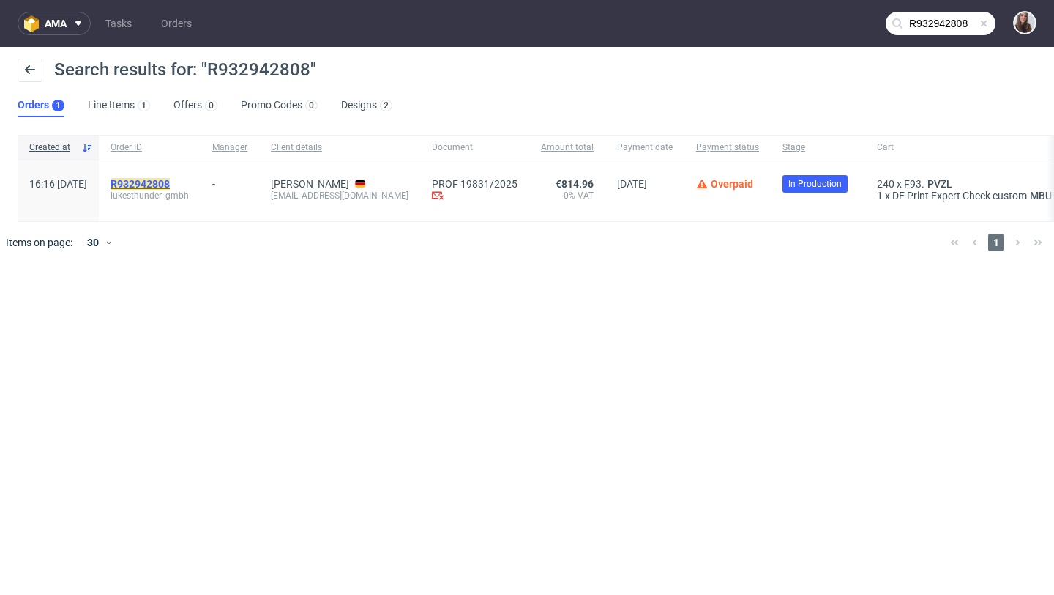
click at [170, 181] on mark "R932942808" at bounding box center [140, 184] width 59 height 12
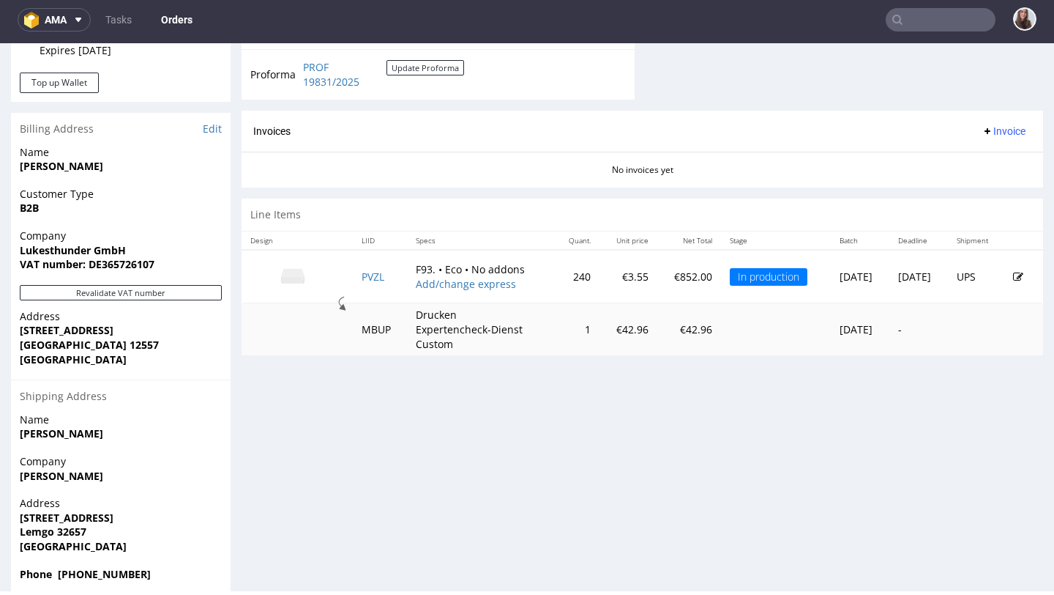
scroll to position [677, 0]
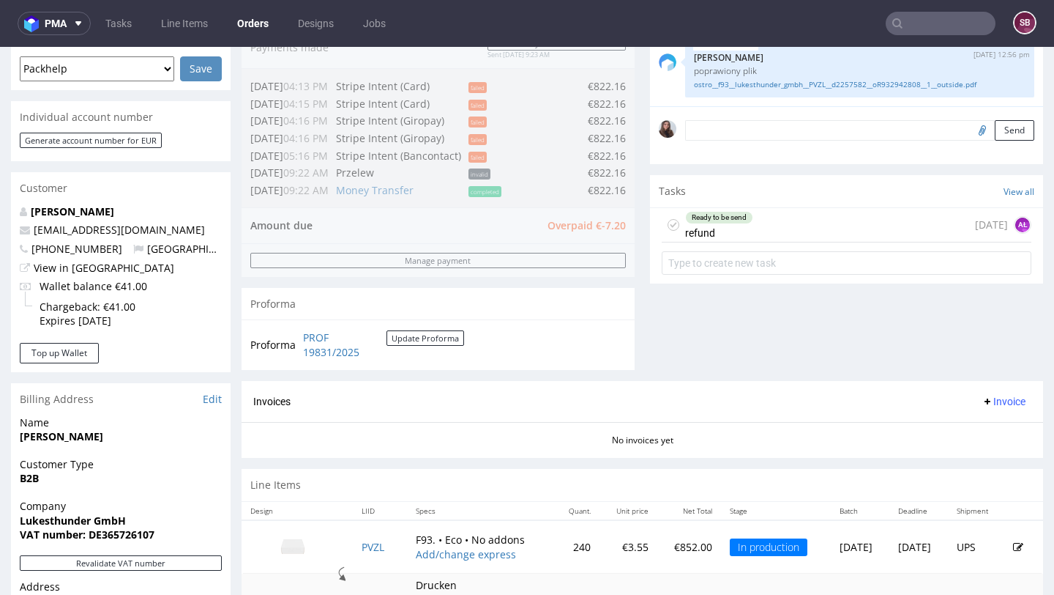
scroll to position [401, 0]
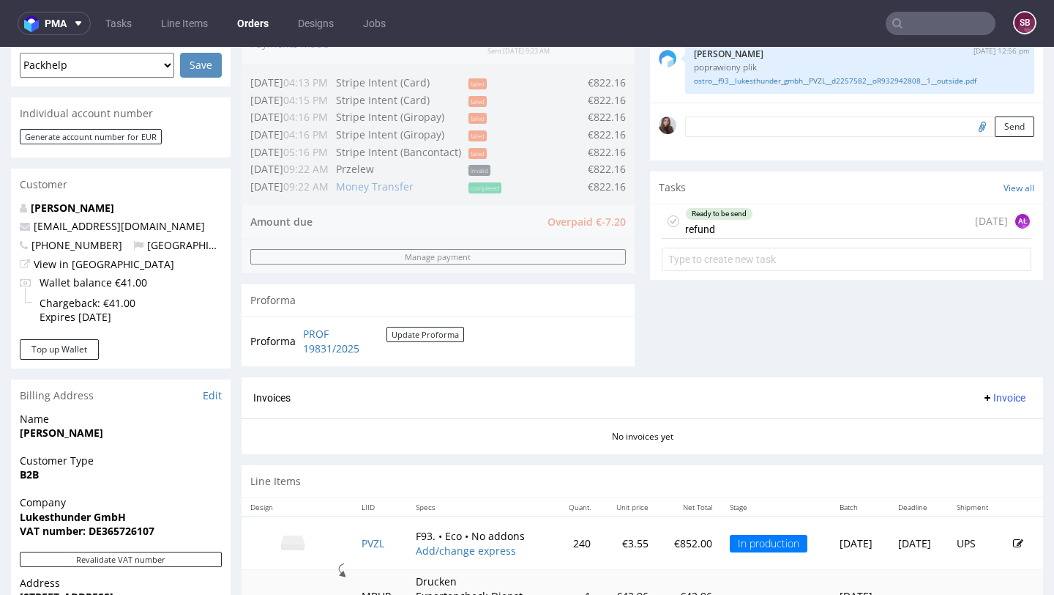
click at [781, 238] on div "Ready to be send refund 4 days ago AŁ" at bounding box center [847, 221] width 370 height 34
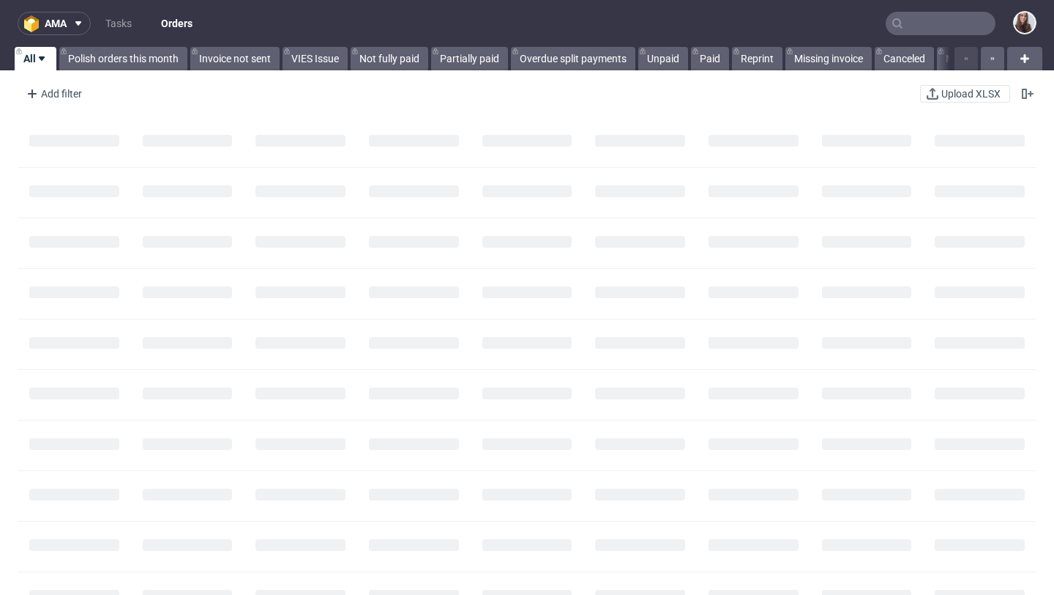
click at [950, 23] on input "text" at bounding box center [941, 23] width 110 height 23
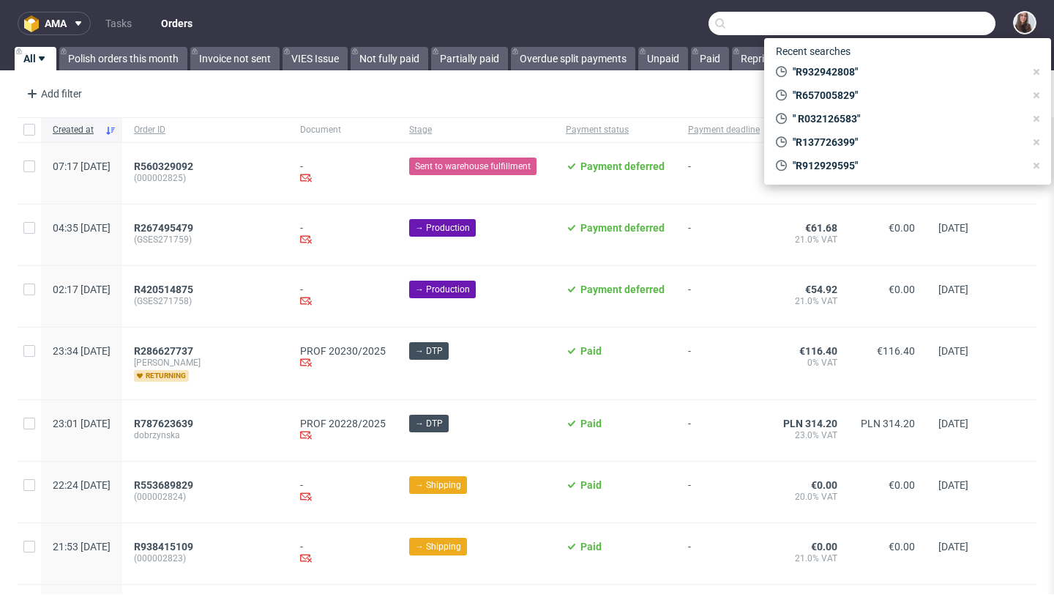
paste input "[EMAIL_ADDRESS][DOMAIN_NAME]"
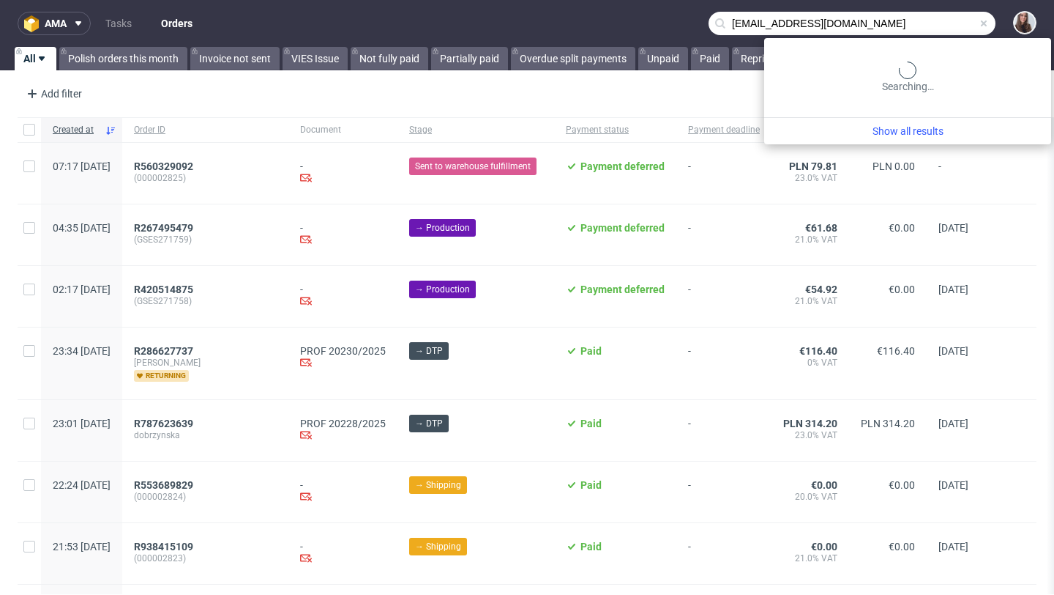
type input "[EMAIL_ADDRESS][DOMAIN_NAME]"
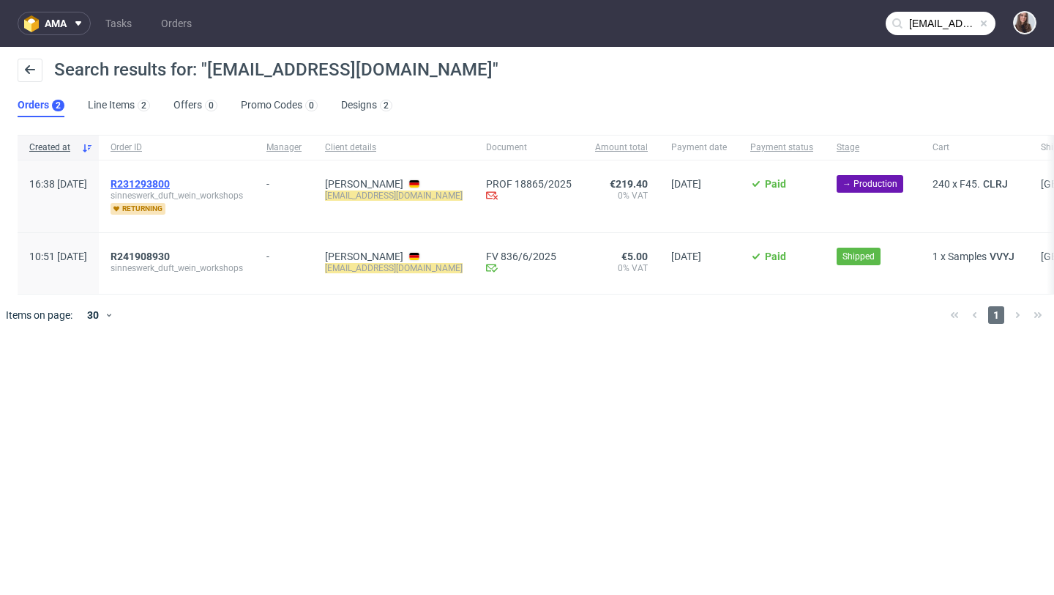
click at [170, 185] on span "R231293800" at bounding box center [140, 184] width 59 height 12
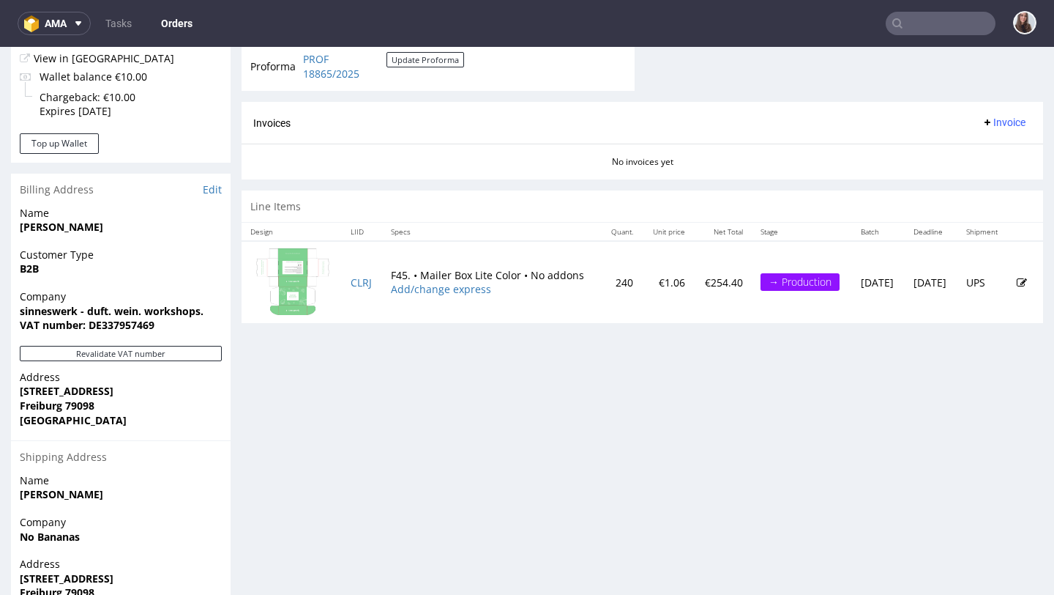
scroll to position [611, 0]
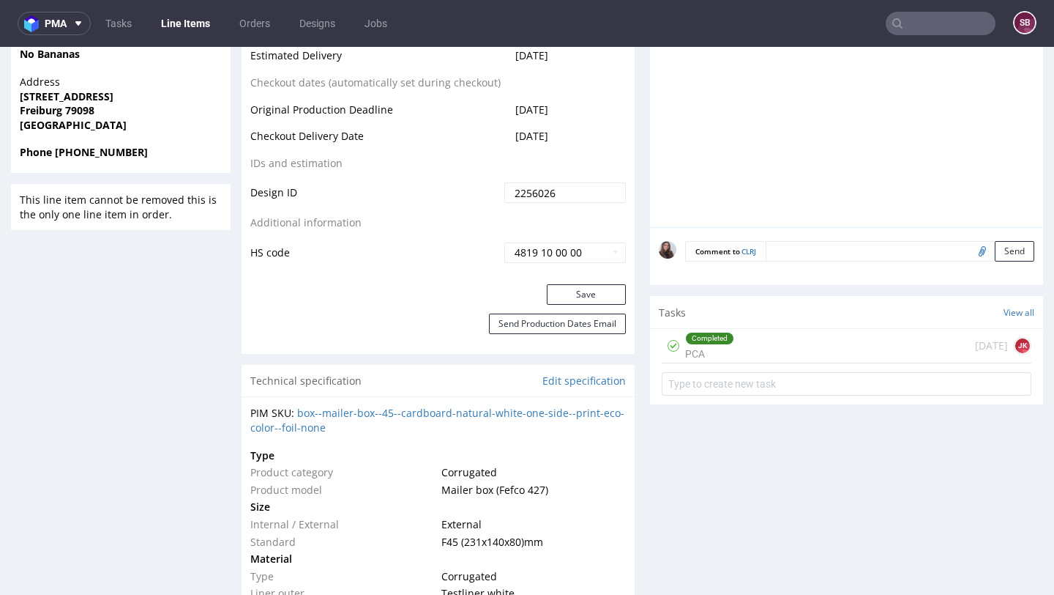
scroll to position [739, 0]
click at [735, 362] on div "Completed PCA 6 days ago JK" at bounding box center [847, 345] width 370 height 34
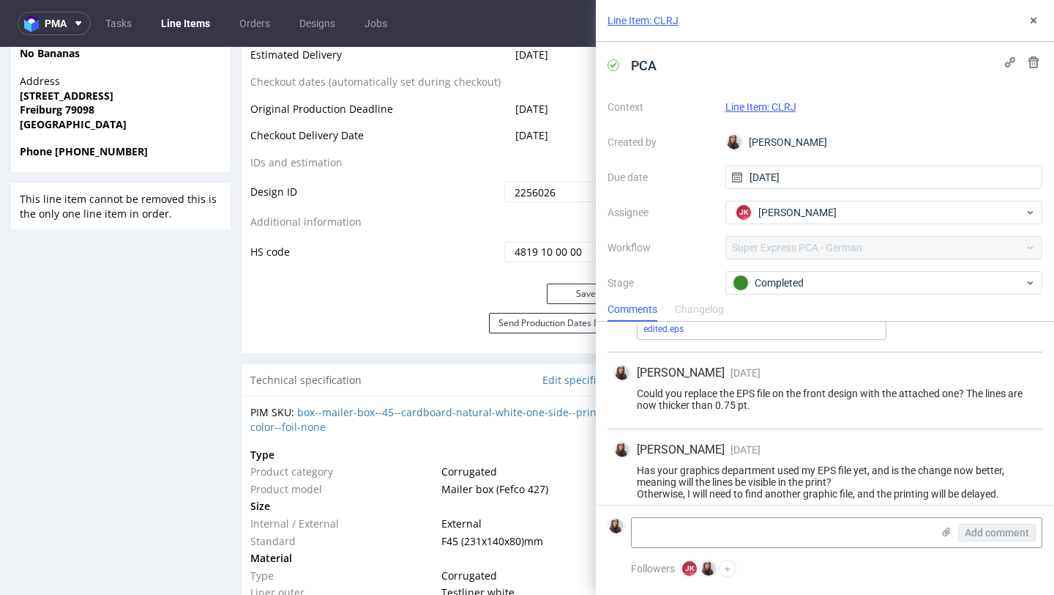
scroll to position [111, 0]
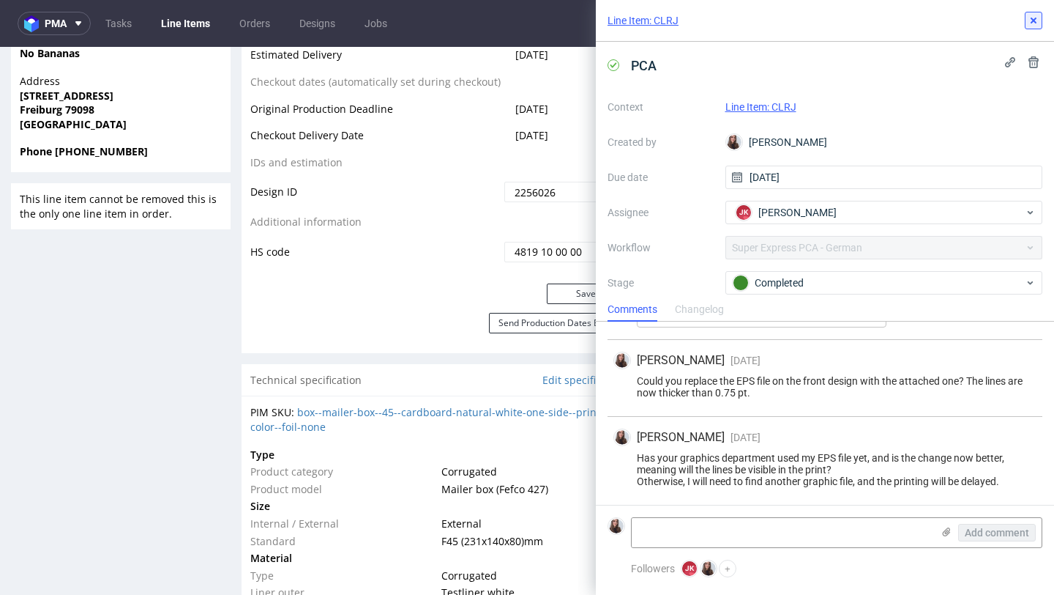
click at [1031, 22] on use at bounding box center [1034, 21] width 6 height 6
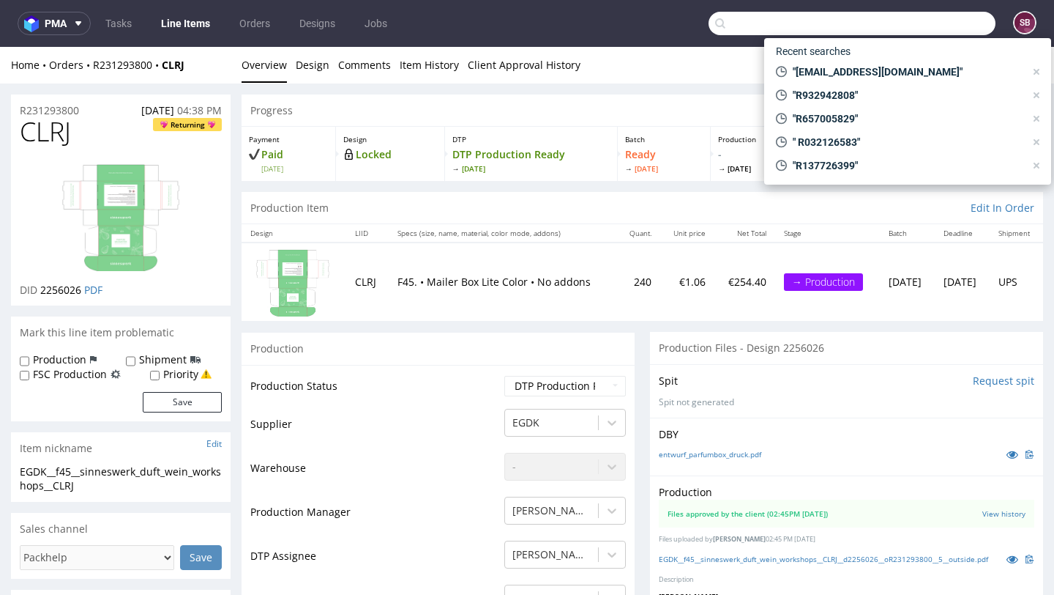
click at [934, 26] on input "text" at bounding box center [852, 23] width 287 height 23
paste input "R993510084"
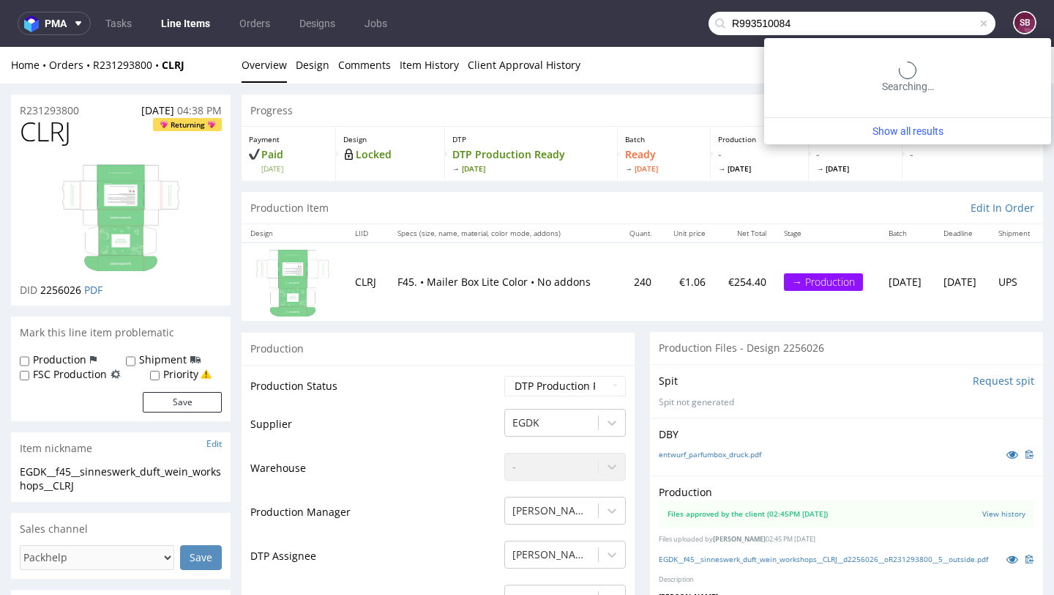
type input "R993510084"
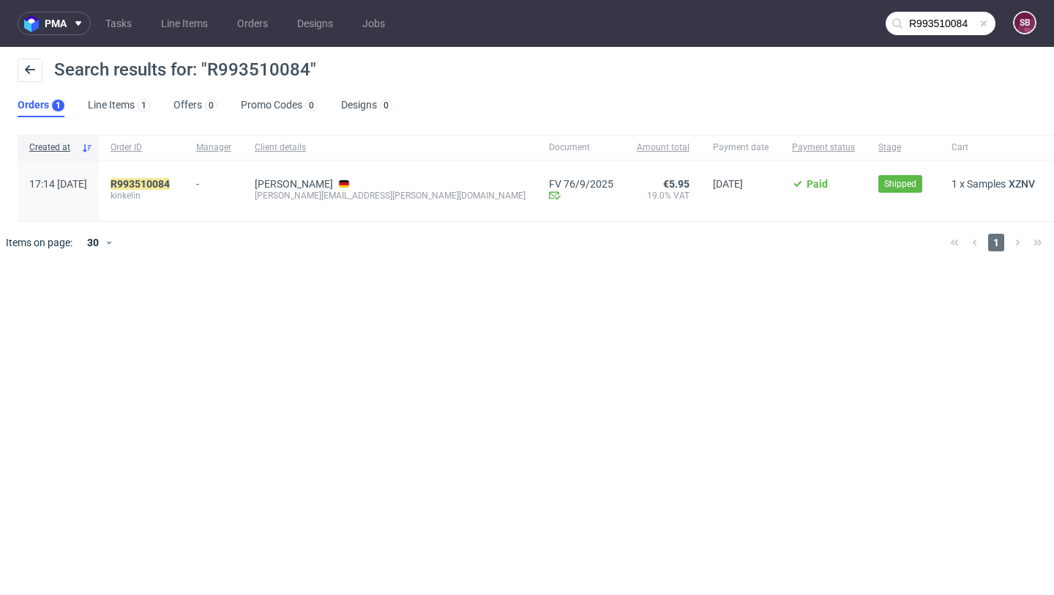
click at [185, 174] on div "R993510084 kinkelin" at bounding box center [142, 190] width 86 height 61
click at [170, 179] on mark "R993510084" at bounding box center [140, 184] width 59 height 12
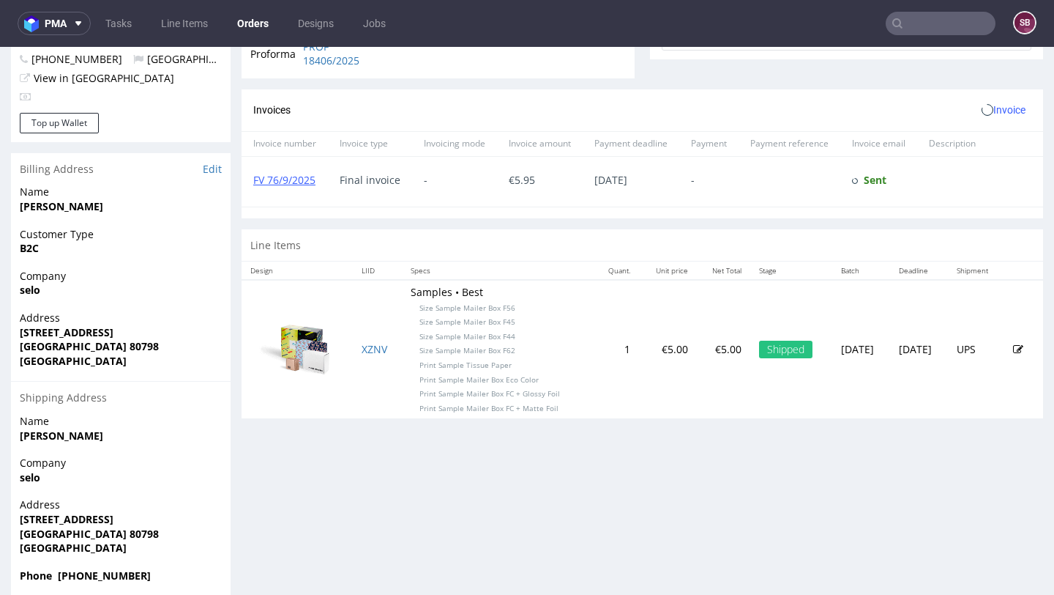
scroll to position [592, 0]
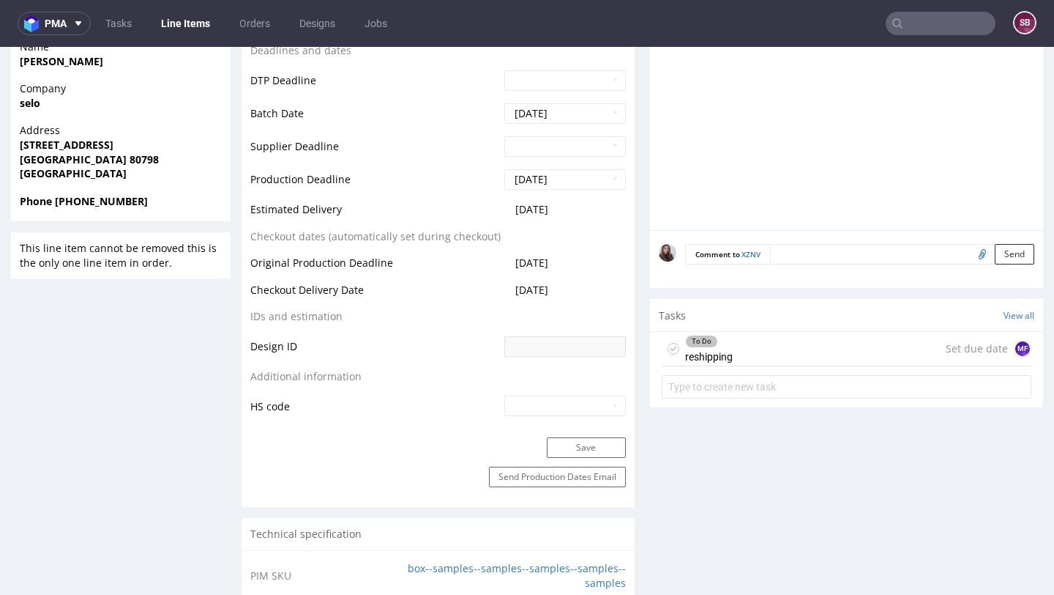
scroll to position [646, 0]
click at [729, 351] on div "To Do reshipping Set due date MF" at bounding box center [847, 348] width 370 height 34
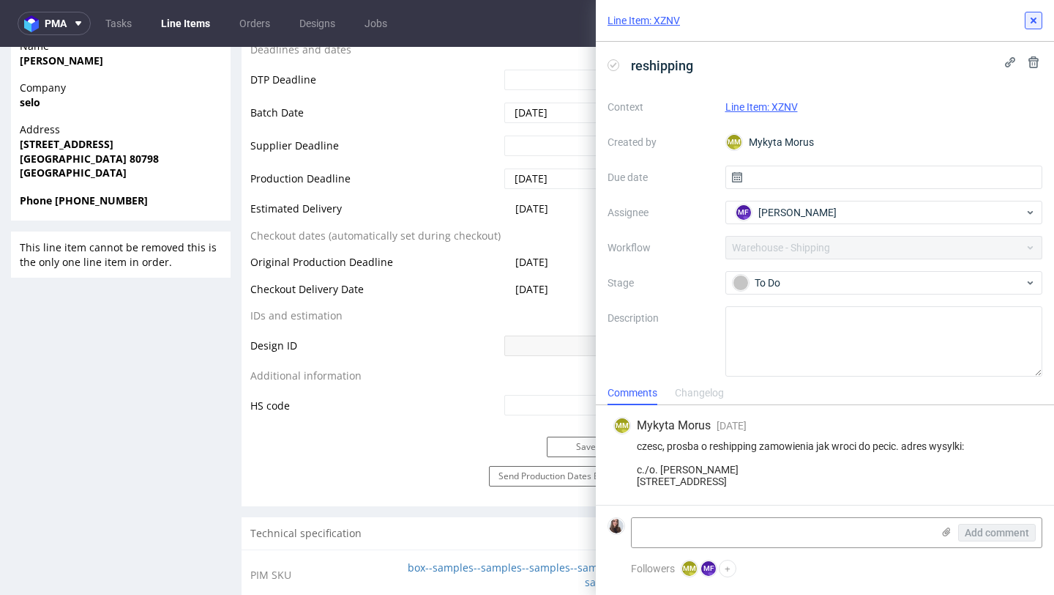
click at [1041, 21] on button at bounding box center [1034, 21] width 18 height 18
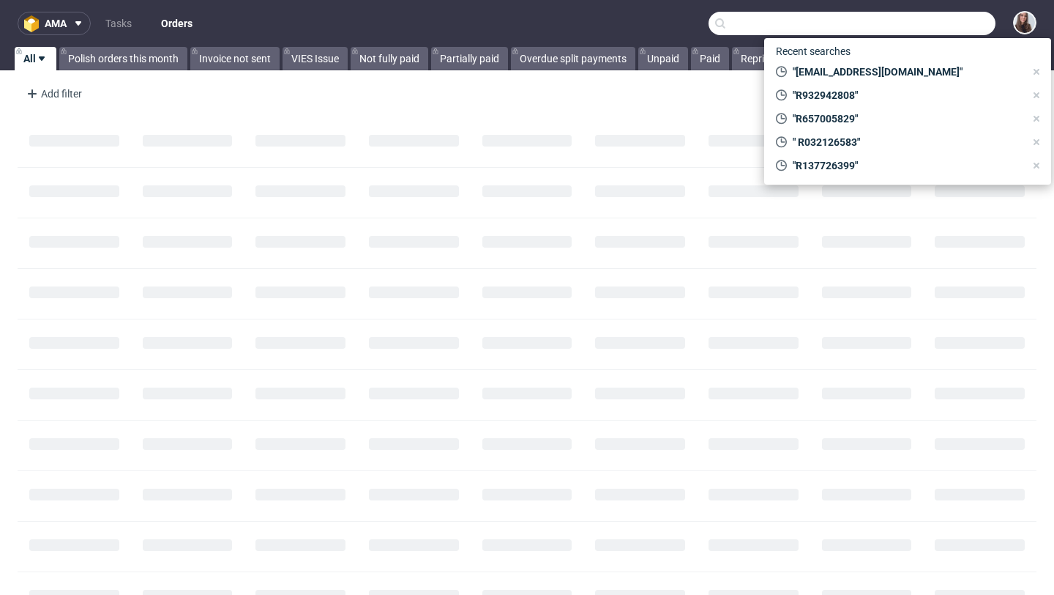
click at [904, 18] on input "text" at bounding box center [852, 23] width 287 height 23
paste input "[PERSON_NAME][EMAIL_ADDRESS][DOMAIN_NAME]"
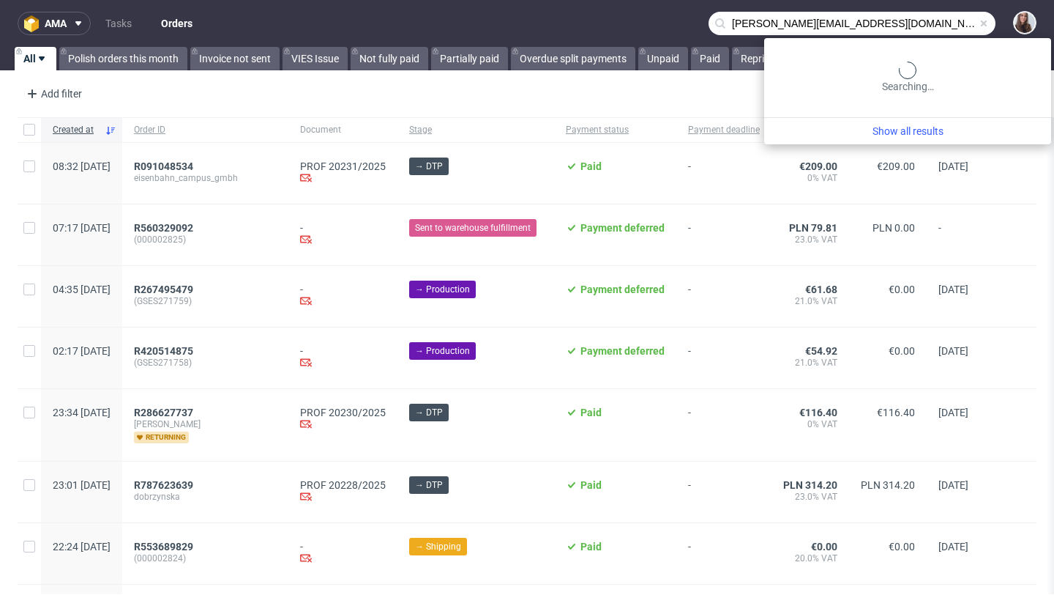
type input "[PERSON_NAME][EMAIL_ADDRESS][DOMAIN_NAME]"
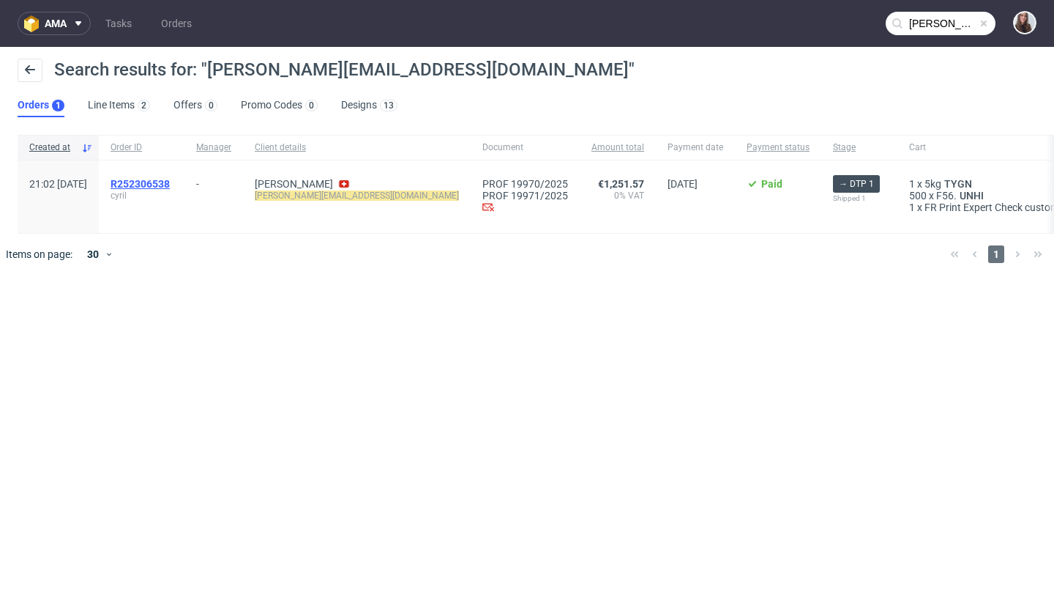
click at [170, 182] on span "R252306538" at bounding box center [140, 184] width 59 height 12
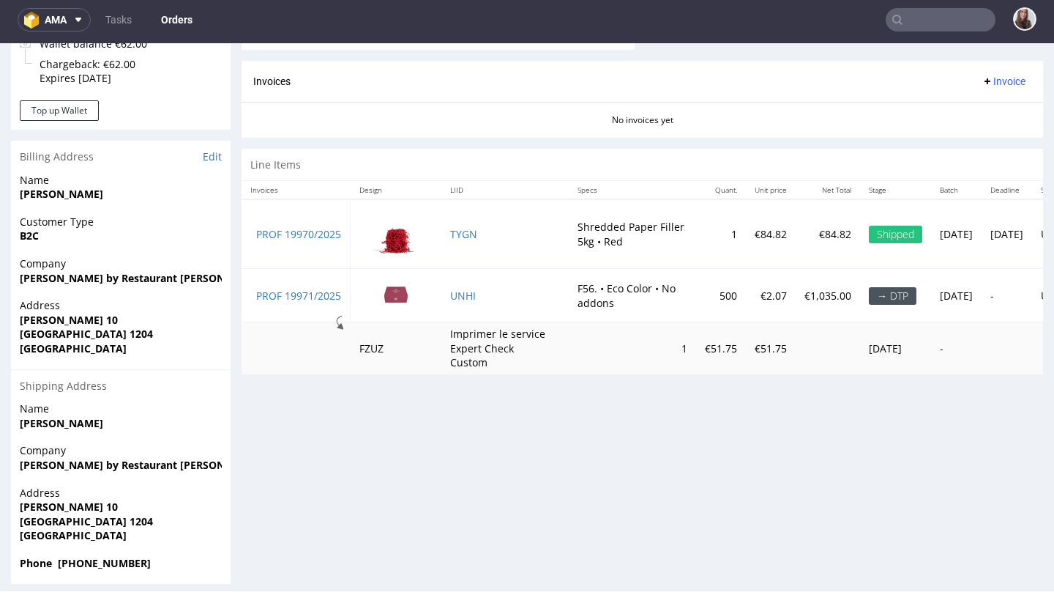
scroll to position [647, 0]
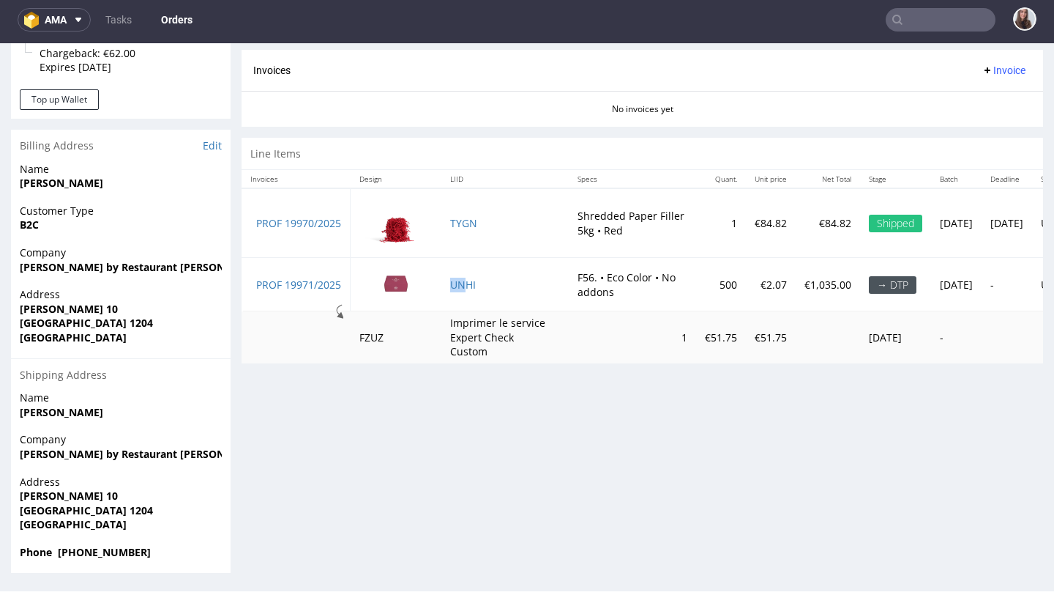
click at [468, 292] on td "UNHI" at bounding box center [505, 284] width 127 height 53
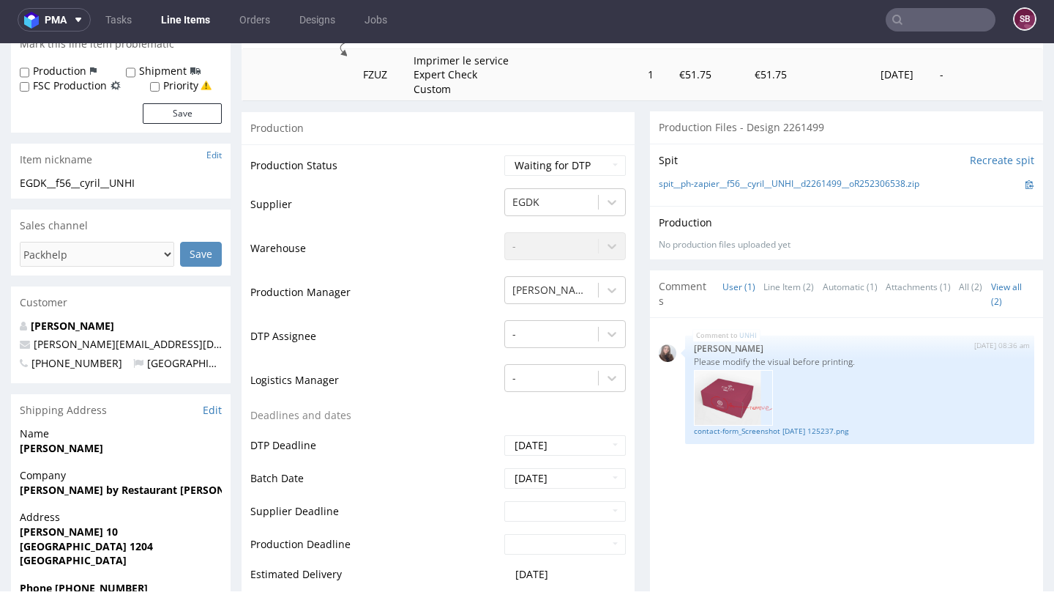
scroll to position [131, 0]
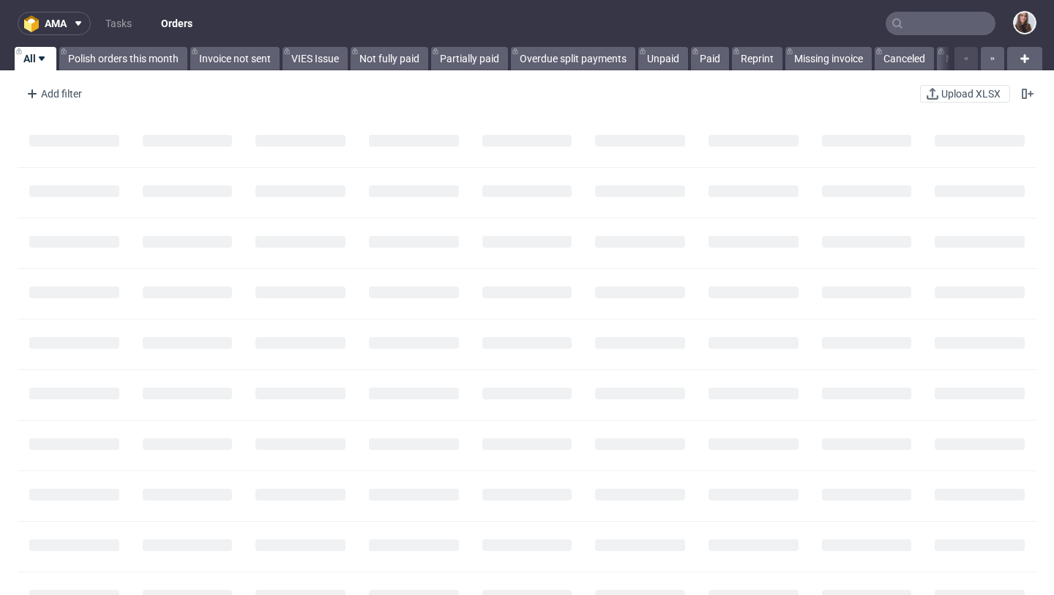
click at [940, 20] on input "text" at bounding box center [941, 23] width 110 height 23
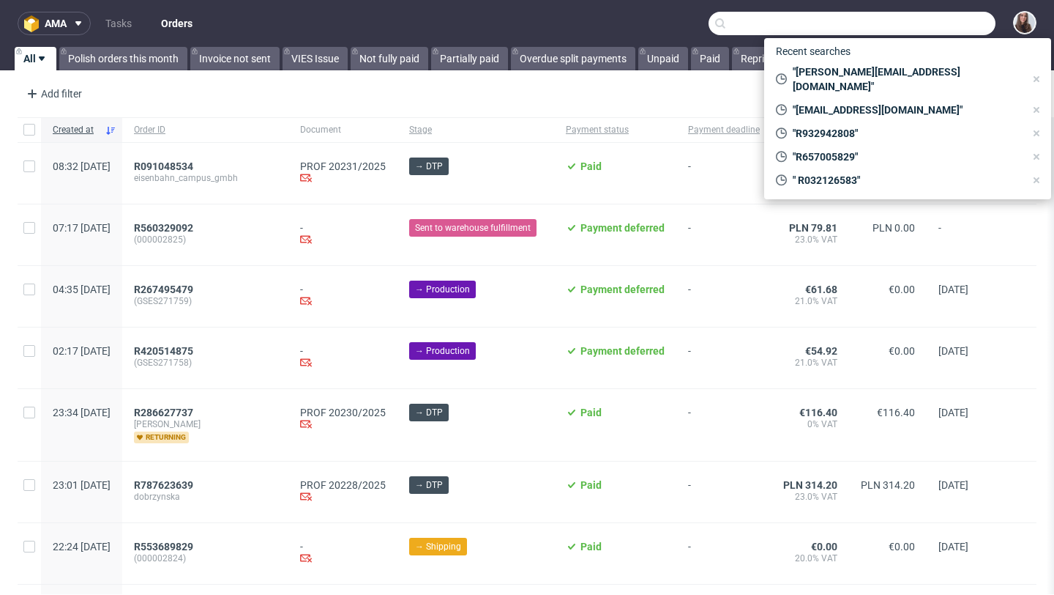
paste input "R273894790"
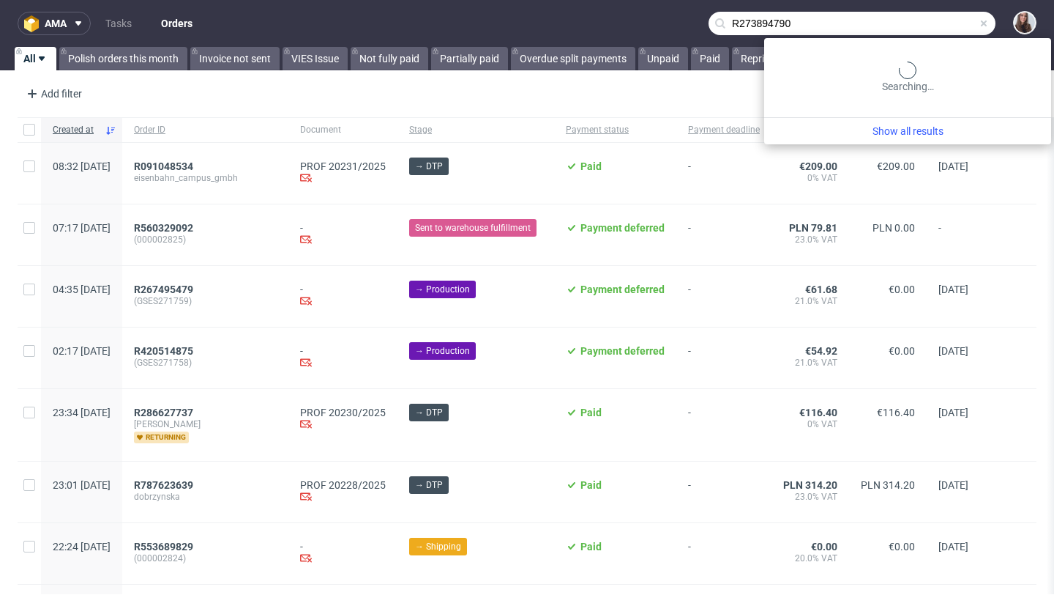
type input "R273894790"
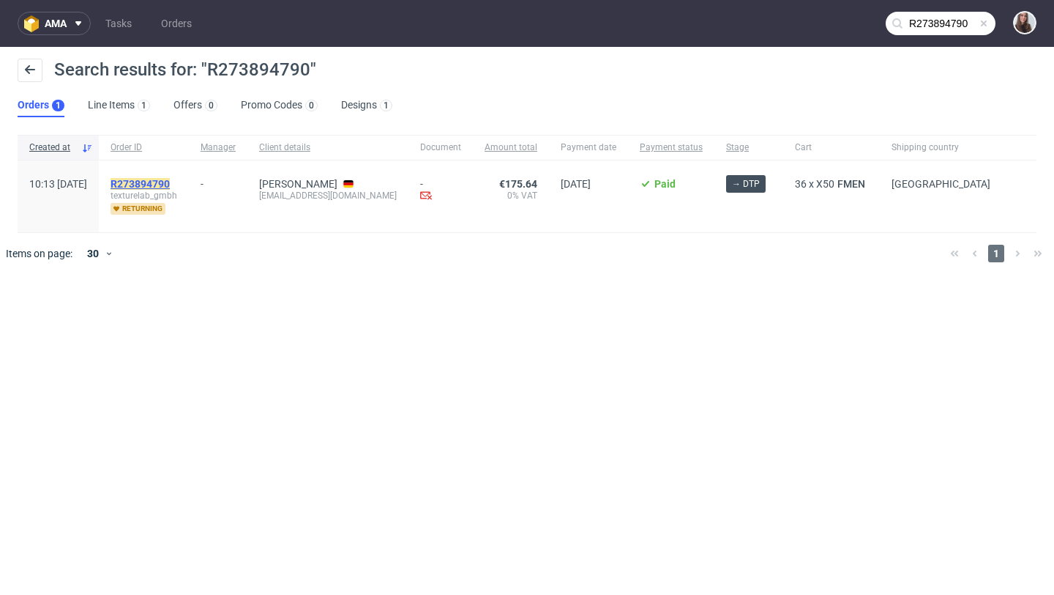
click at [170, 183] on mark "R273894790" at bounding box center [140, 184] width 59 height 12
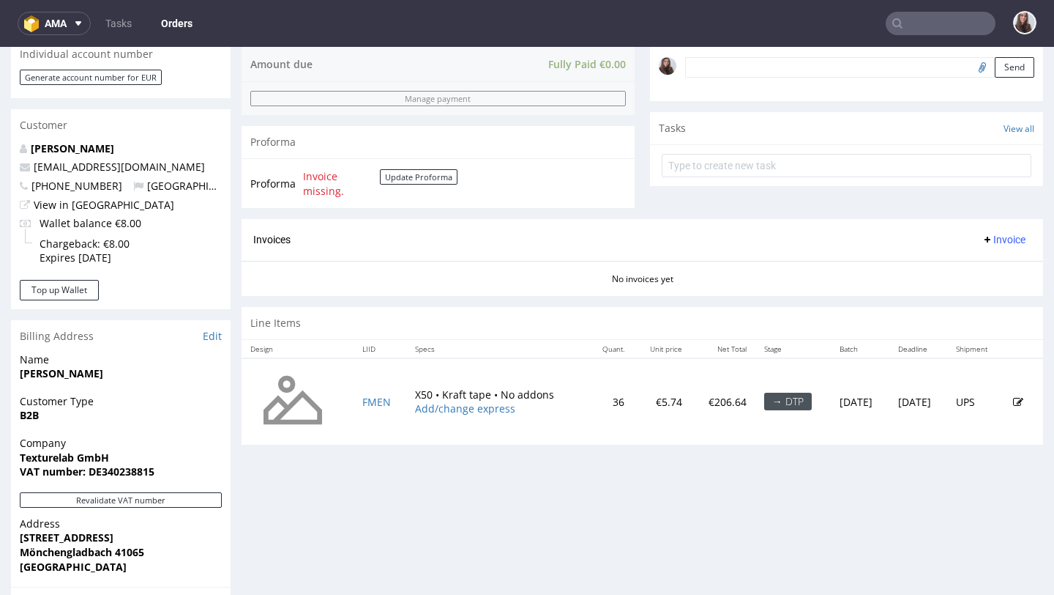
scroll to position [461, 0]
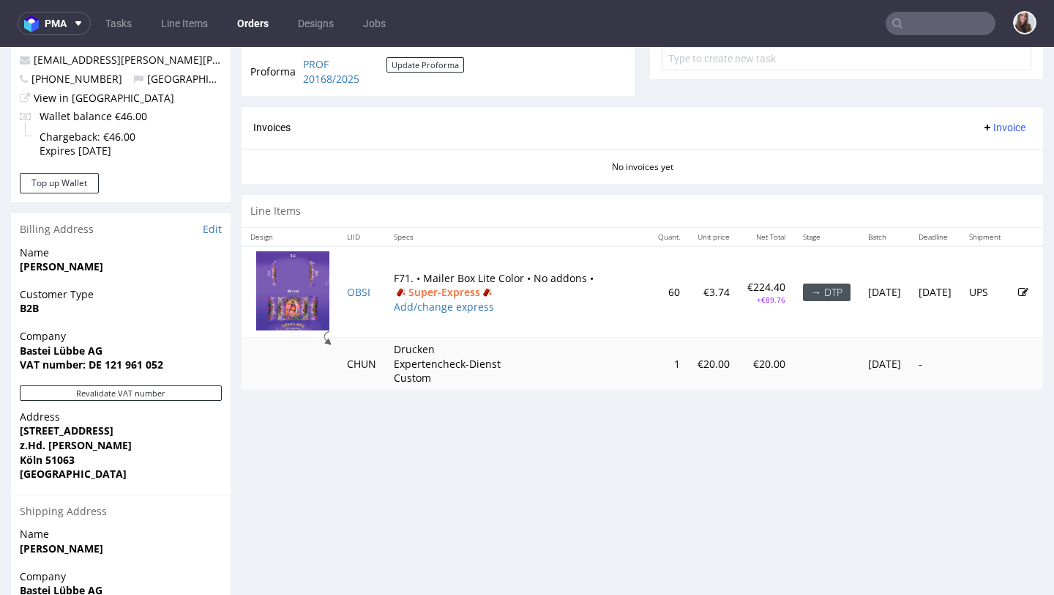
scroll to position [568, 0]
